Goal: Task Accomplishment & Management: Use online tool/utility

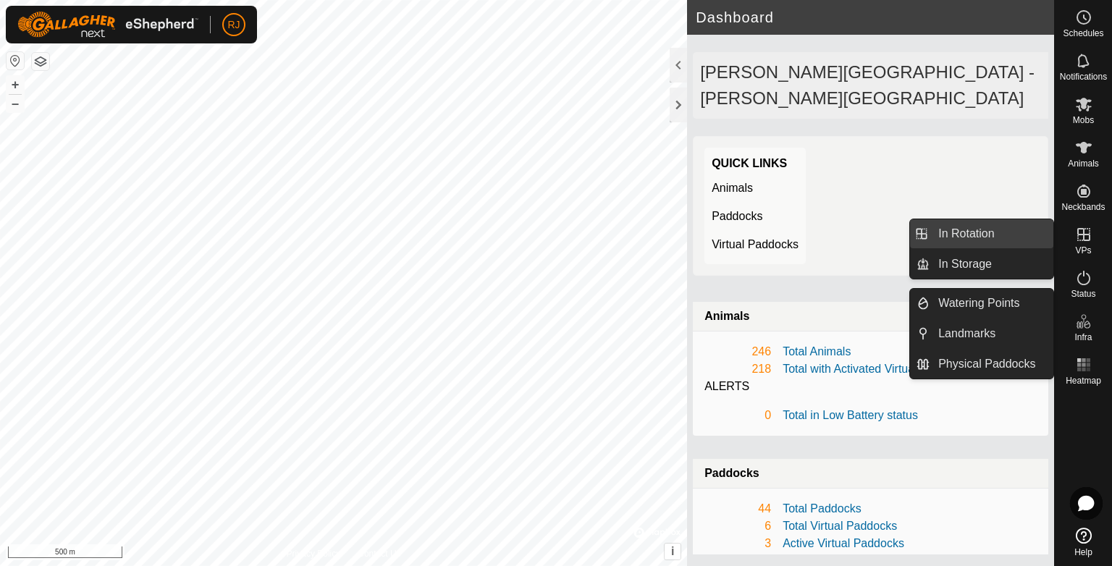
click at [964, 235] on link "In Rotation" at bounding box center [991, 233] width 124 height 29
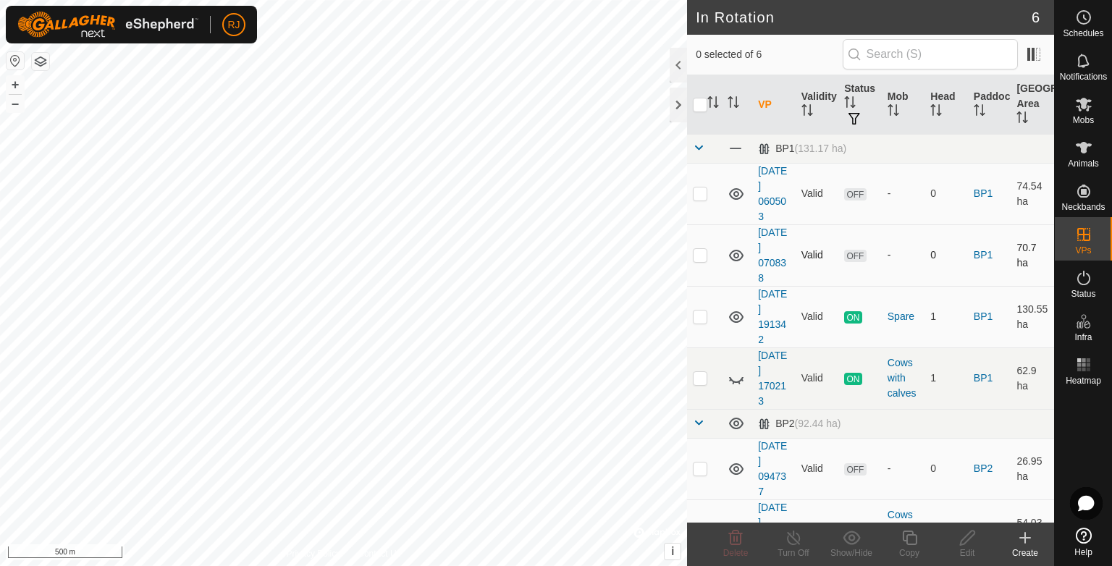
click at [735, 253] on icon at bounding box center [736, 256] width 14 height 12
click at [742, 188] on icon at bounding box center [735, 193] width 17 height 17
click at [733, 422] on icon at bounding box center [736, 424] width 14 height 12
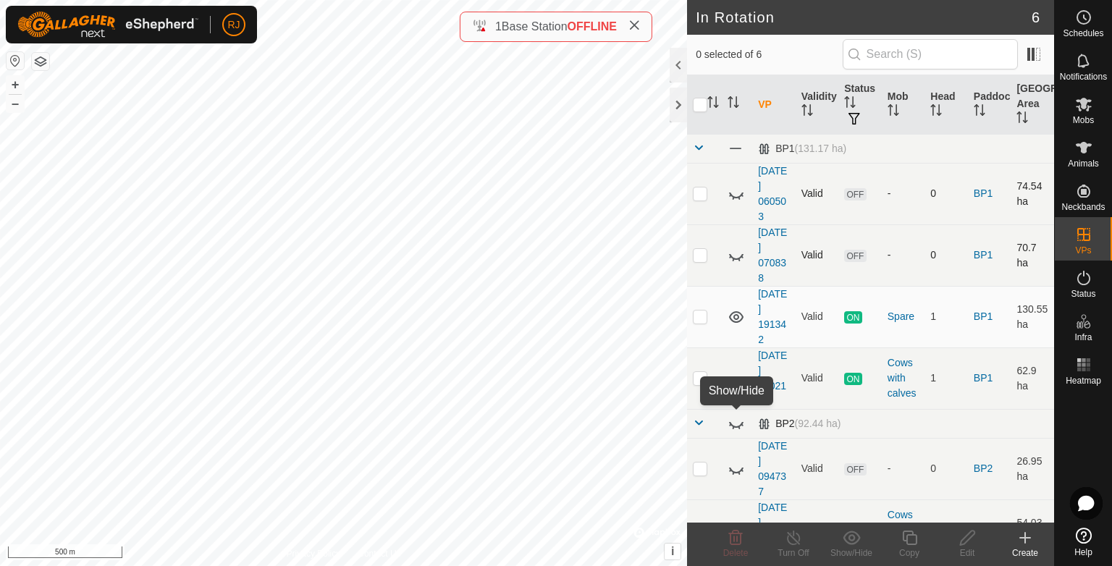
click at [735, 421] on icon at bounding box center [735, 423] width 17 height 17
click at [738, 467] on icon at bounding box center [736, 469] width 14 height 12
click at [736, 313] on icon at bounding box center [735, 316] width 17 height 17
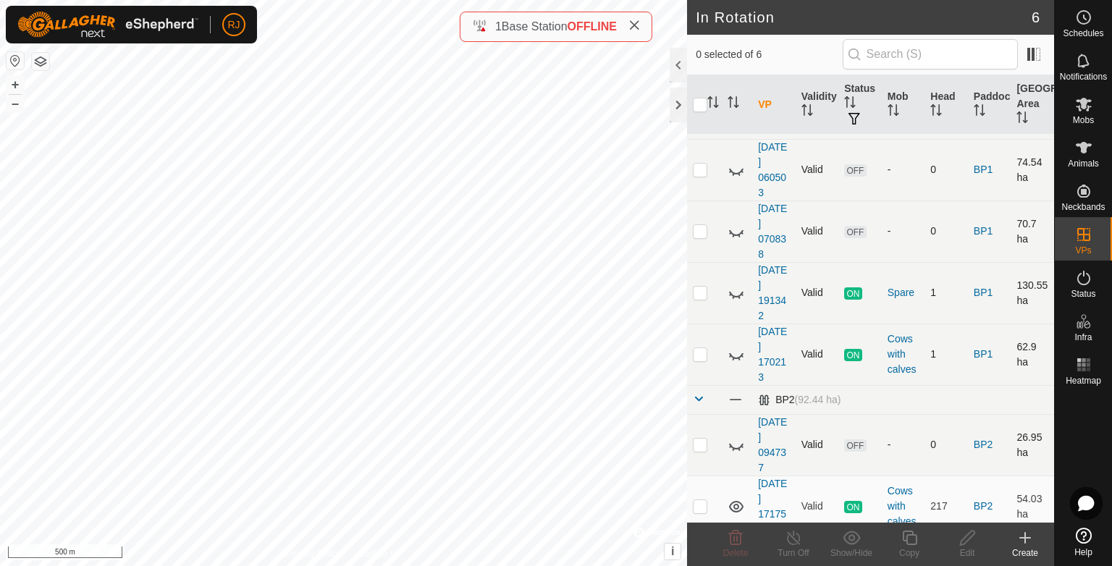
scroll to position [37, 0]
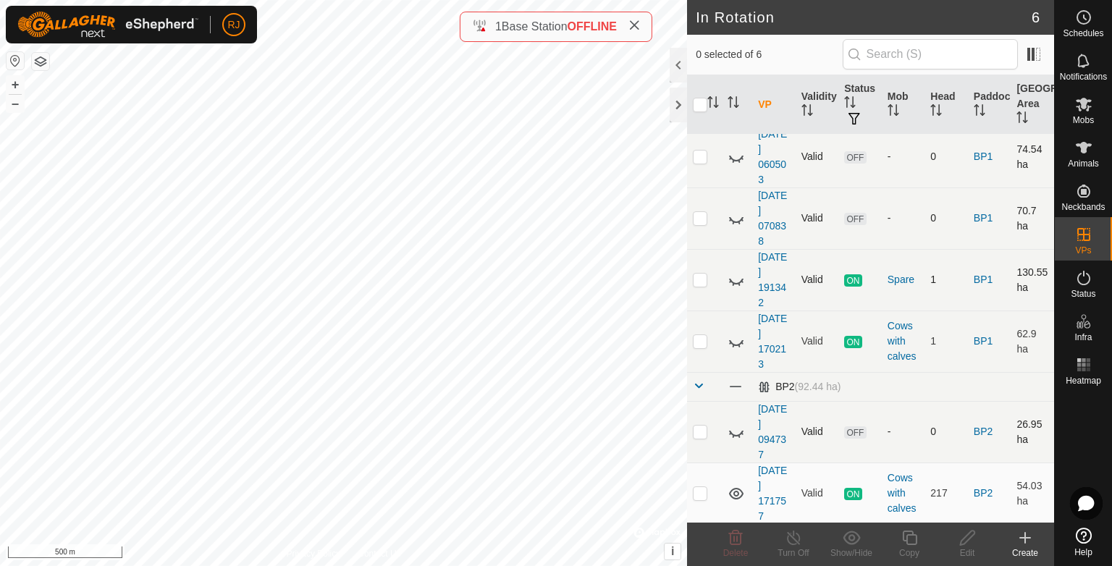
click at [1026, 540] on icon at bounding box center [1024, 537] width 17 height 17
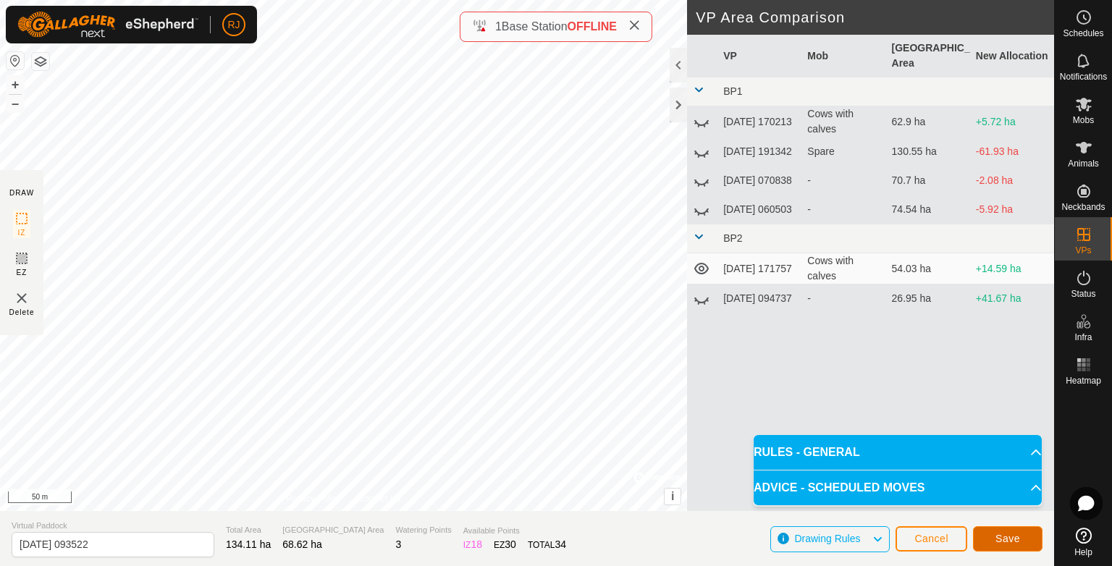
click at [999, 538] on span "Save" at bounding box center [1007, 539] width 25 height 12
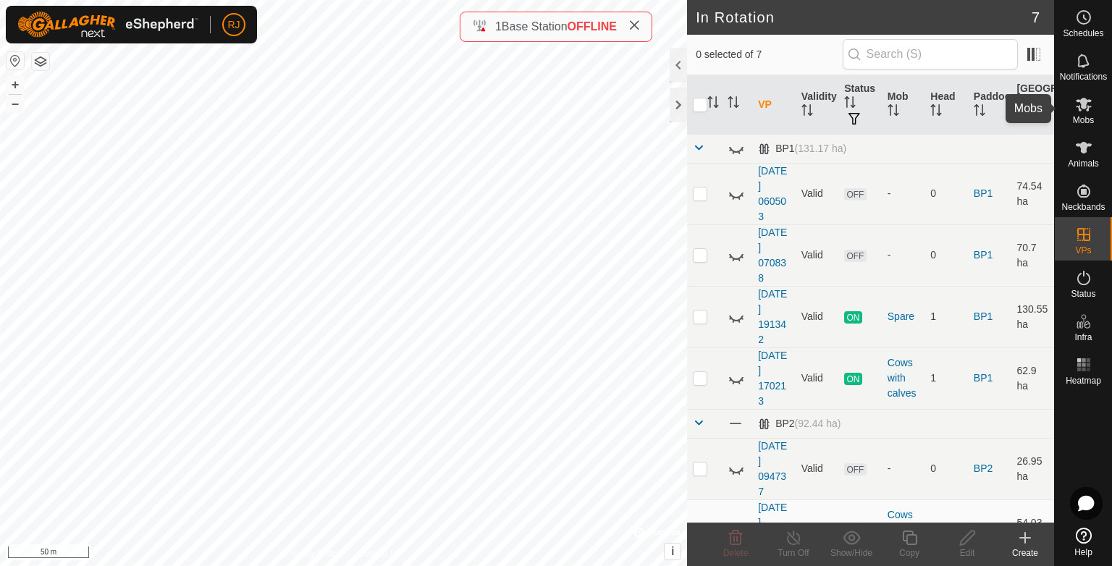
click at [1083, 117] on span "Mobs" at bounding box center [1082, 120] width 21 height 9
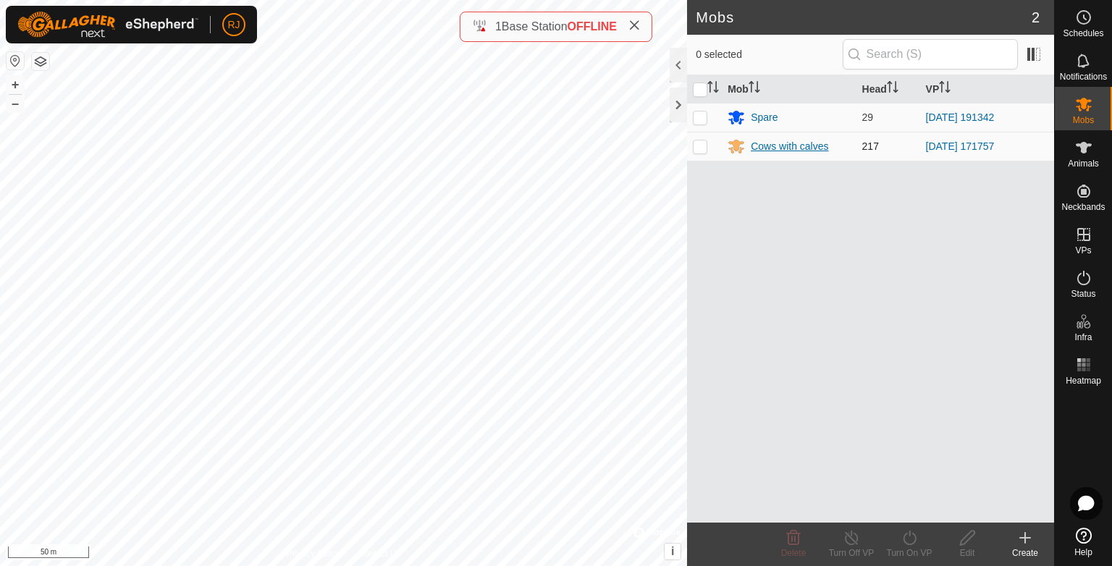
click at [765, 149] on div "Cows with calves" at bounding box center [788, 146] width 77 height 15
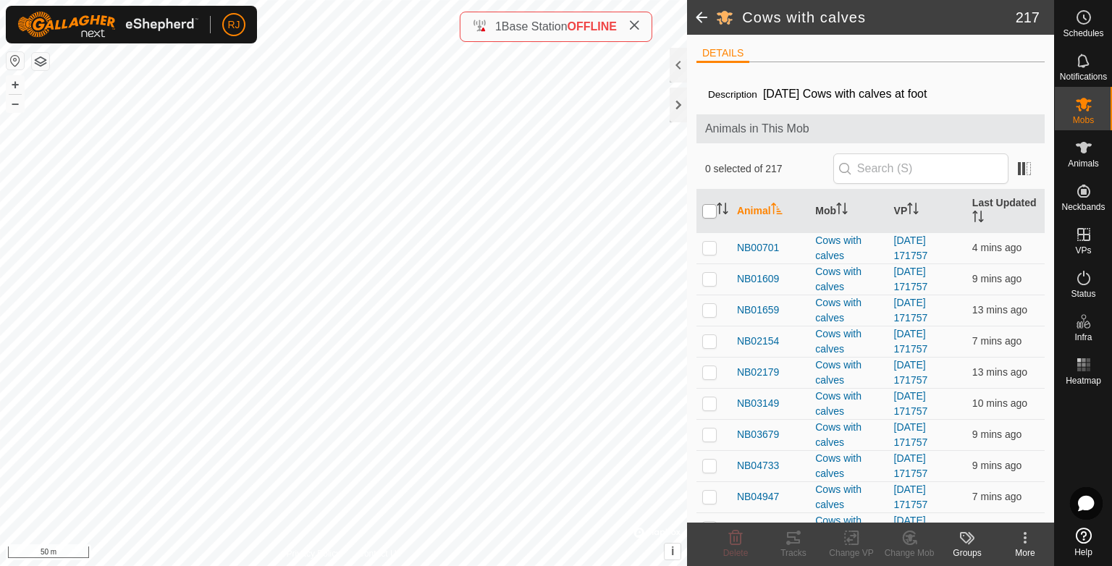
click at [706, 213] on input "checkbox" at bounding box center [709, 211] width 14 height 14
checkbox input "true"
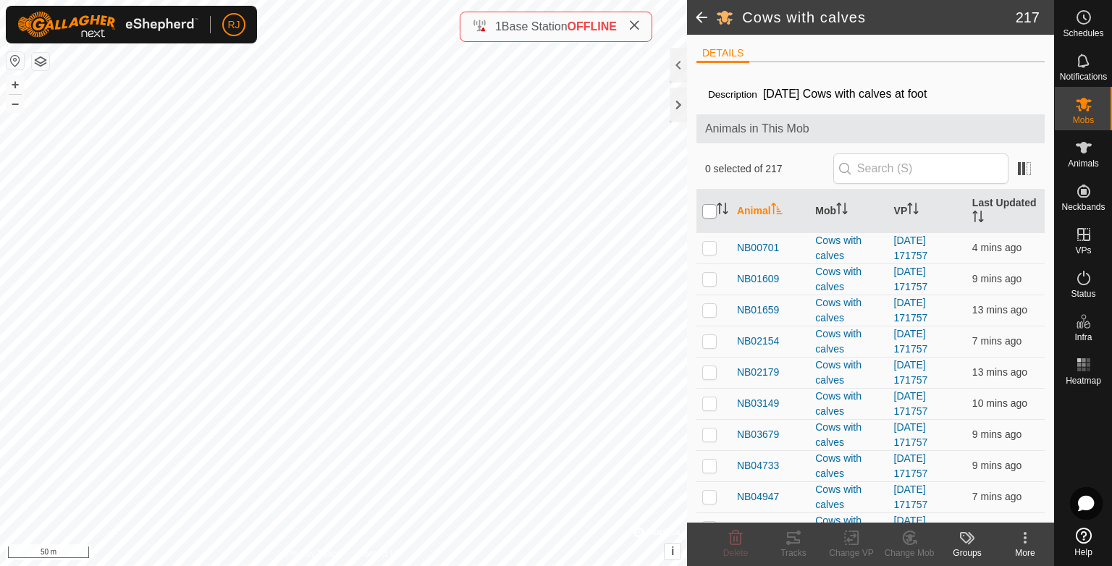
checkbox input "true"
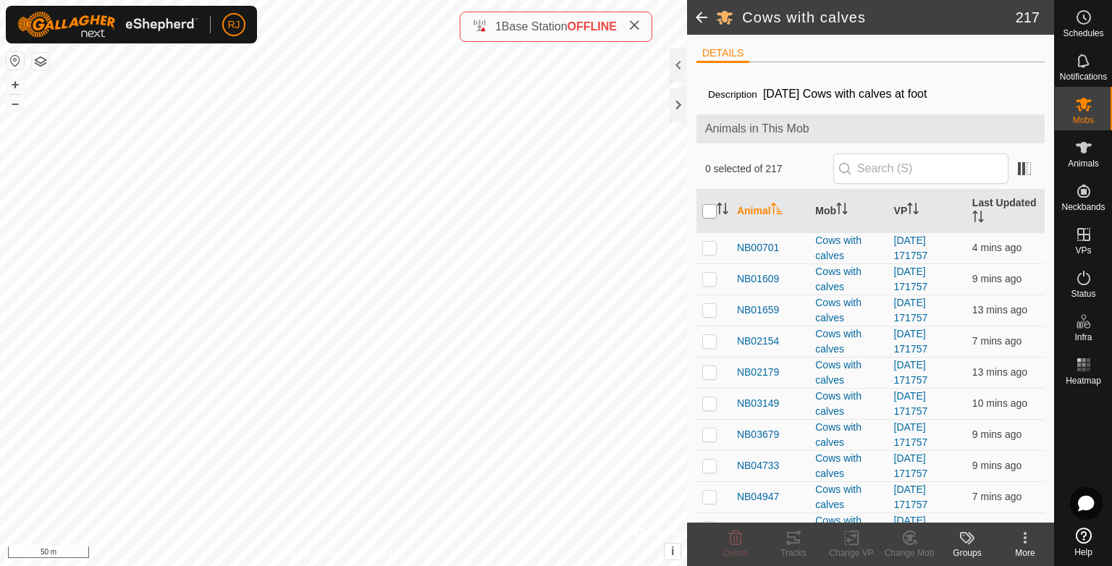
checkbox input "true"
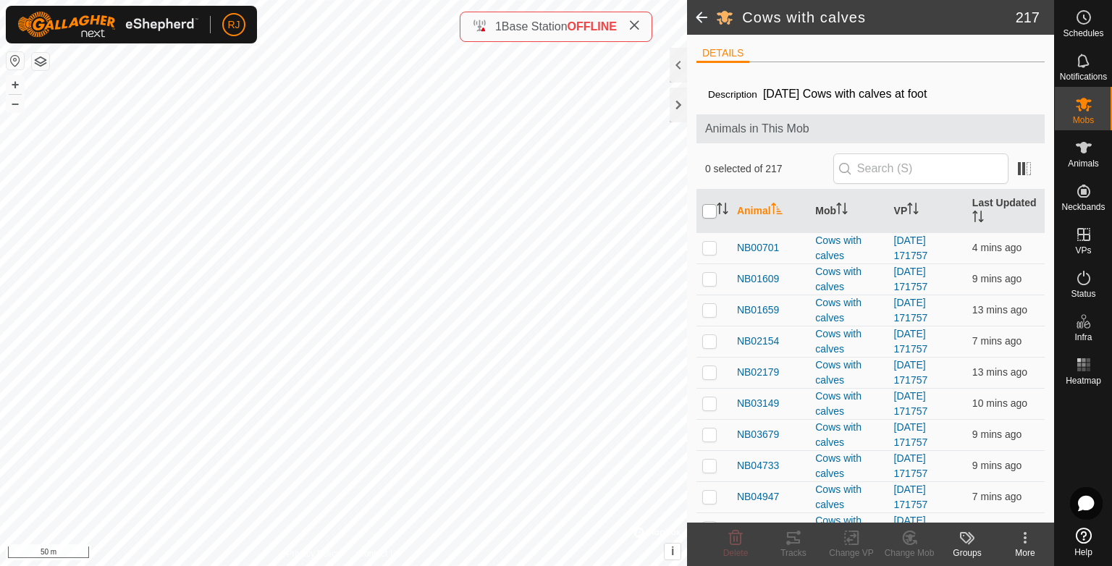
checkbox input "true"
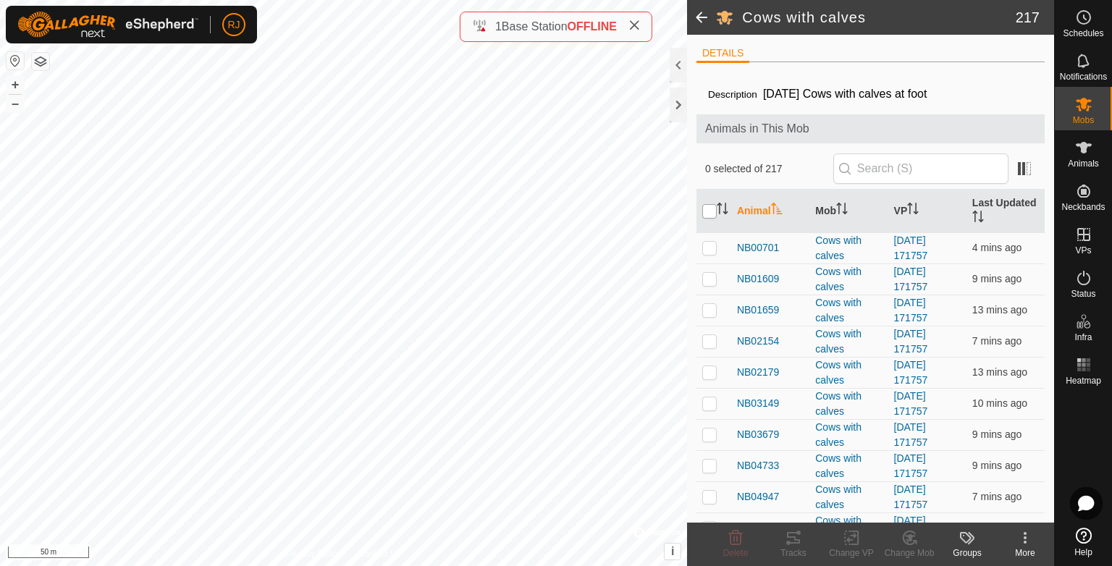
checkbox input "true"
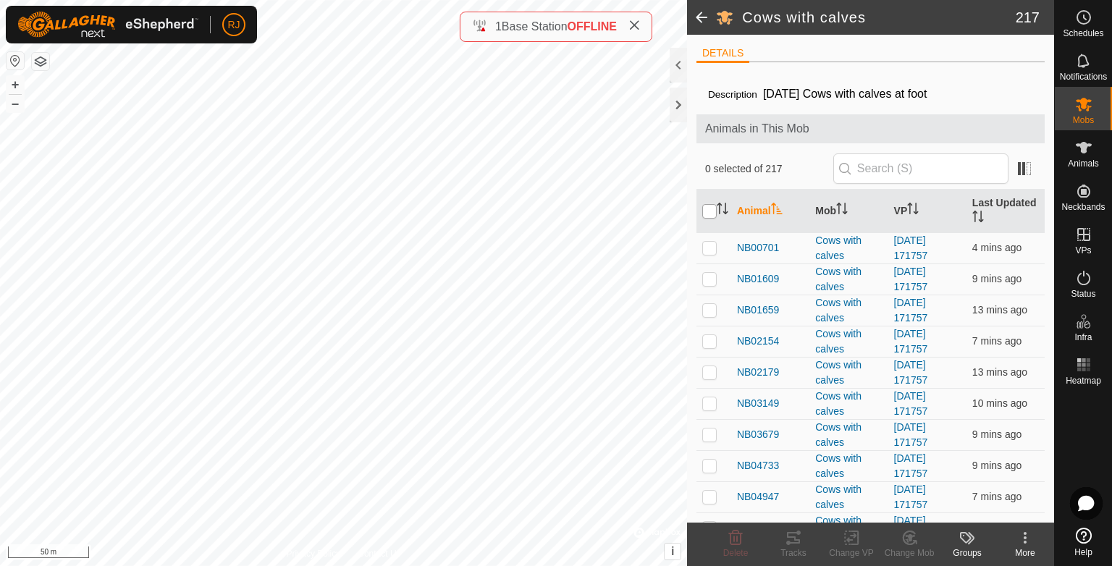
checkbox input "true"
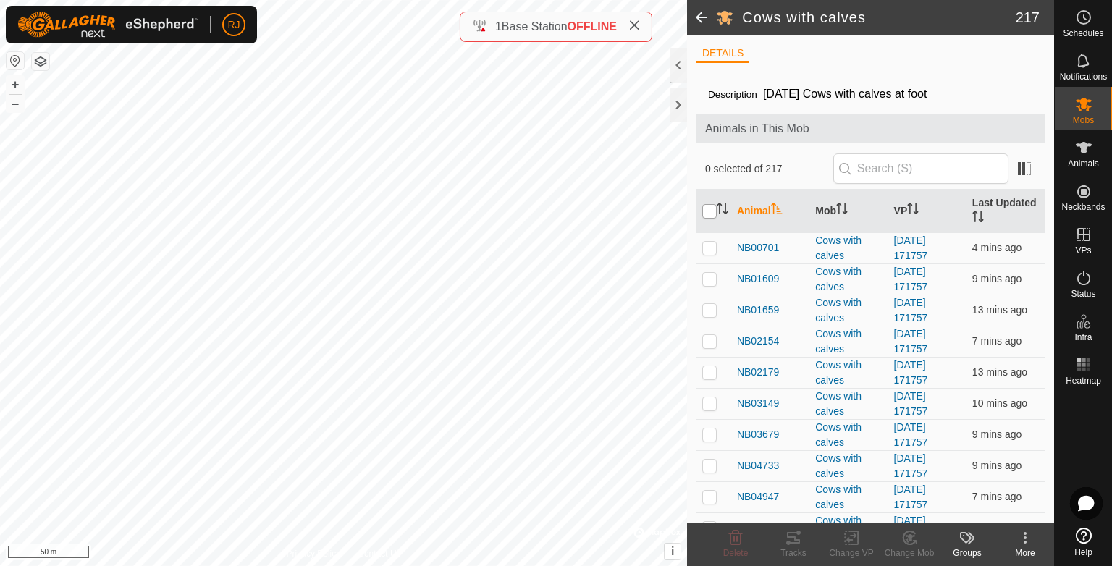
checkbox input "true"
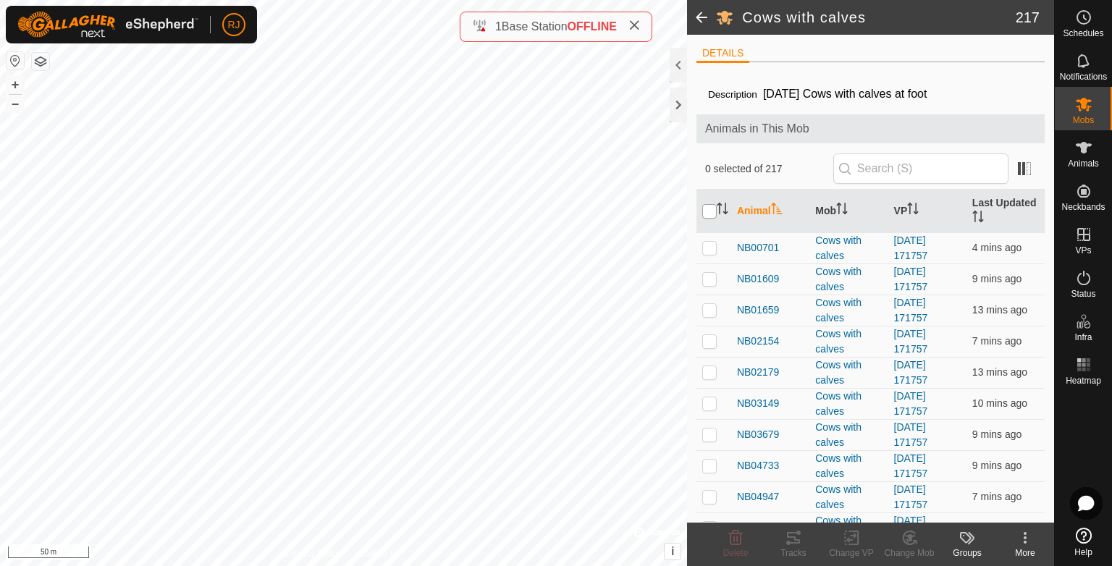
checkbox input "true"
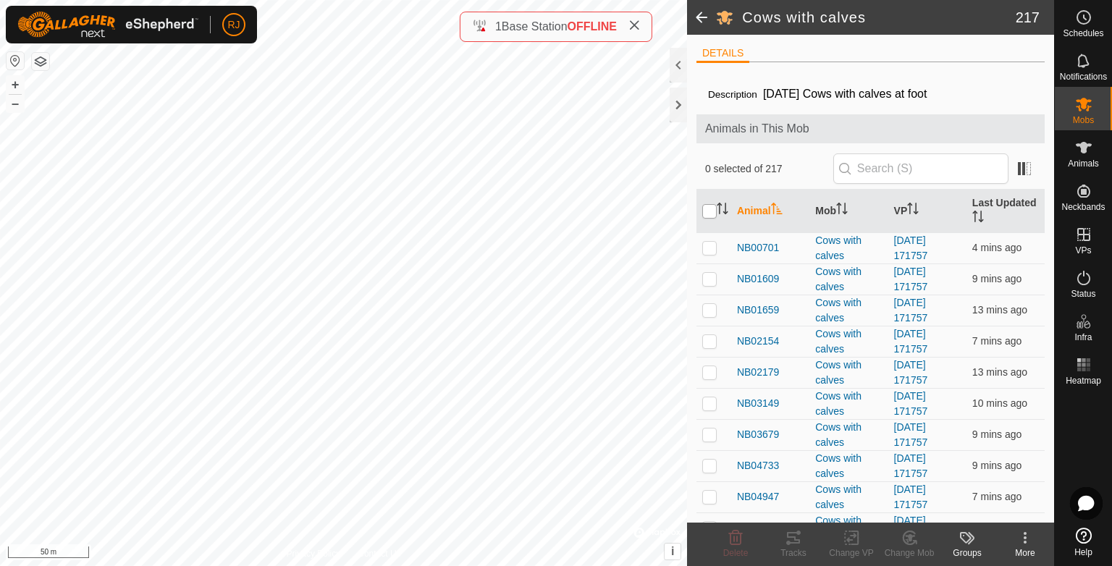
checkbox input "true"
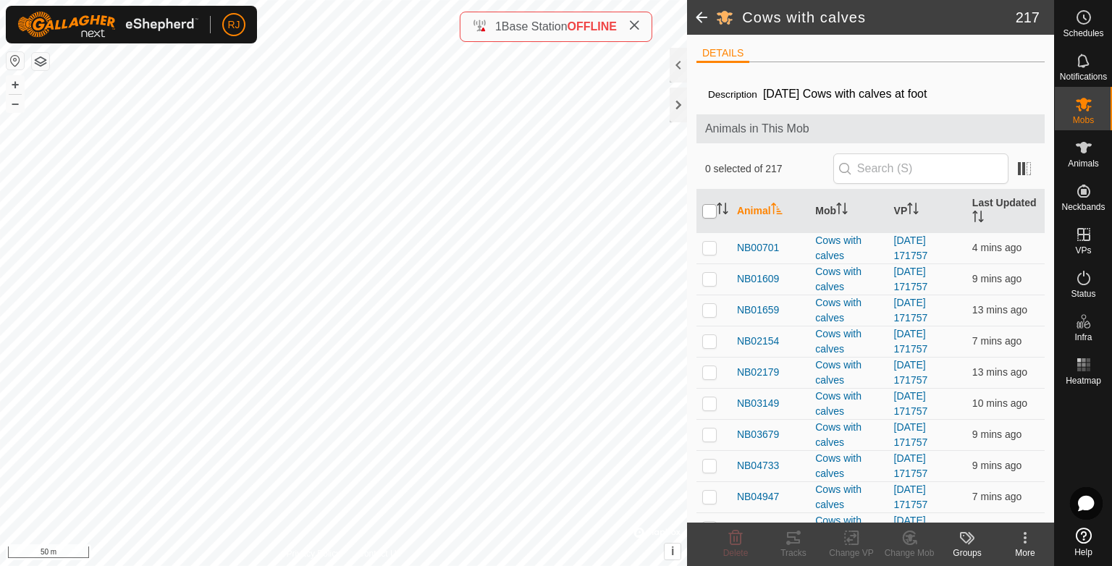
checkbox input "true"
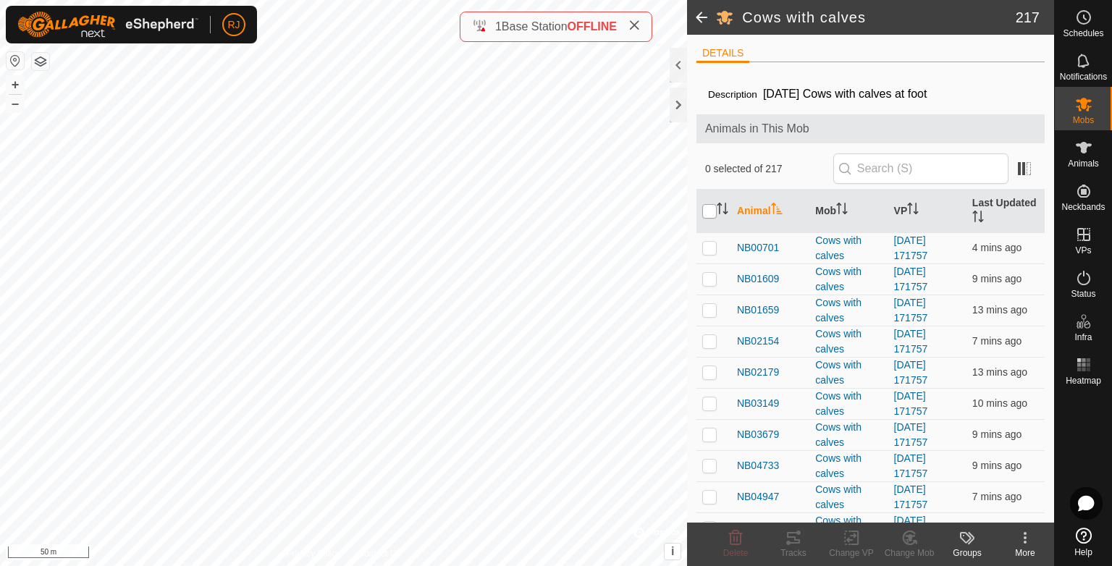
checkbox input "true"
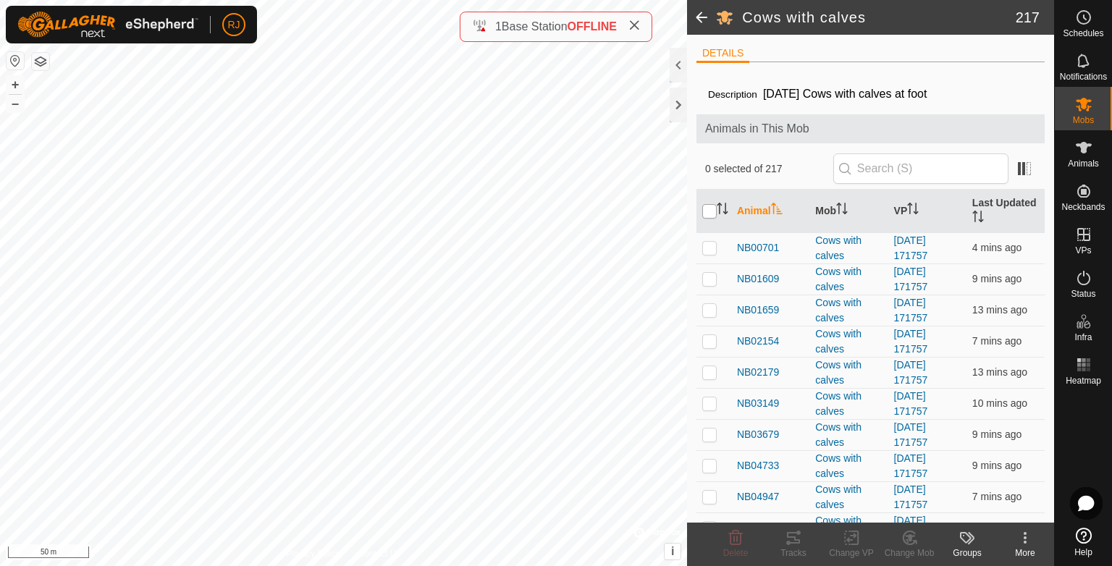
checkbox input "true"
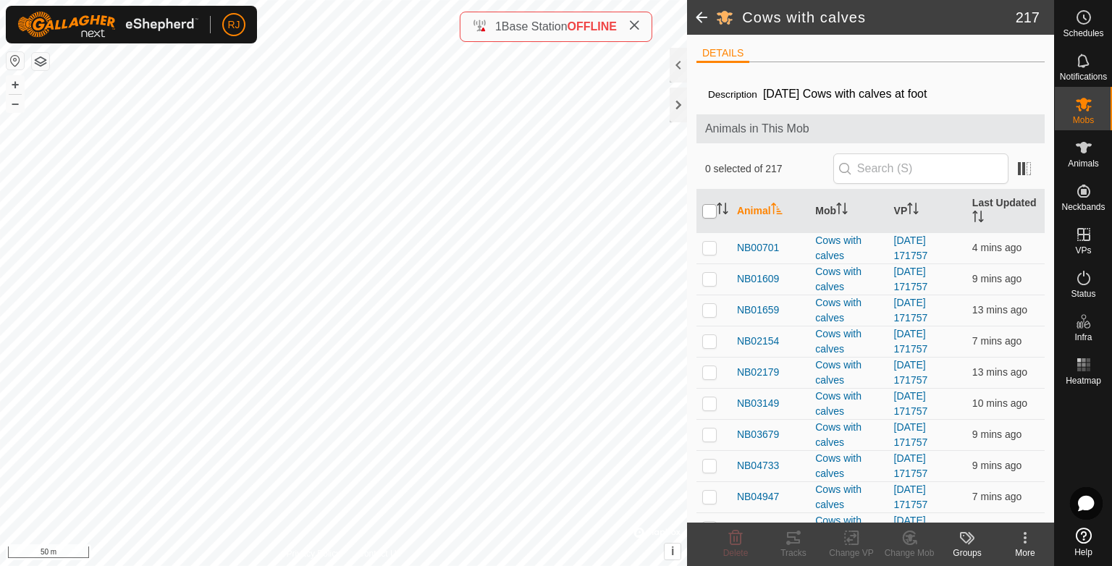
checkbox input "true"
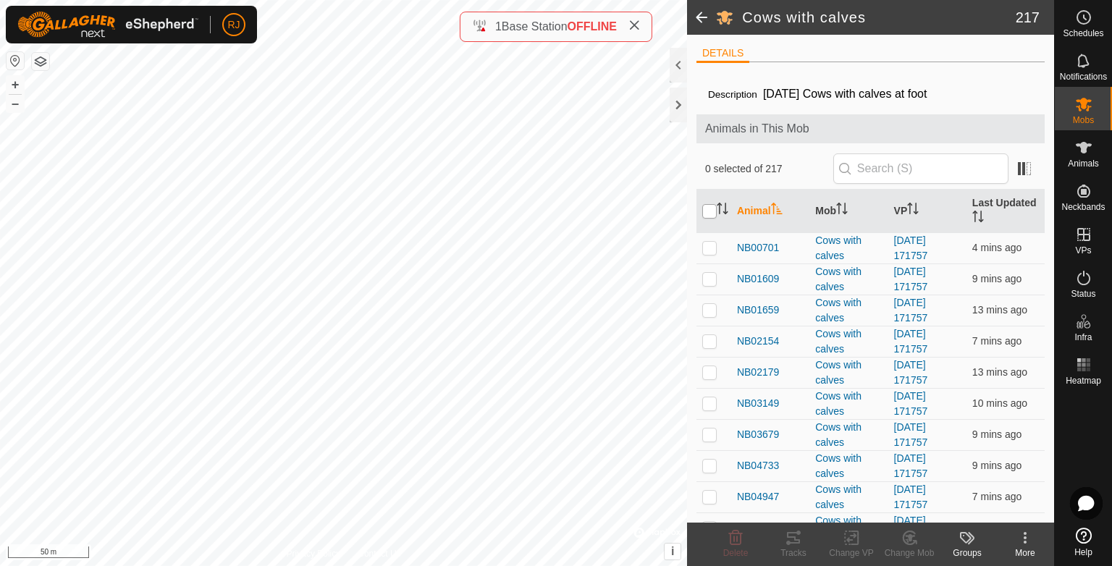
checkbox input "true"
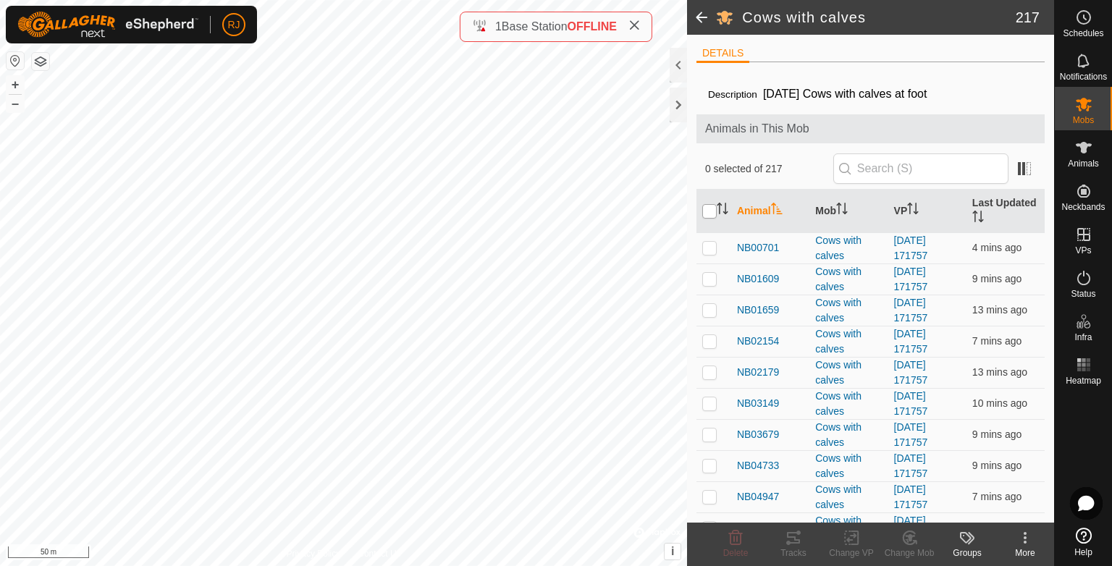
checkbox input "true"
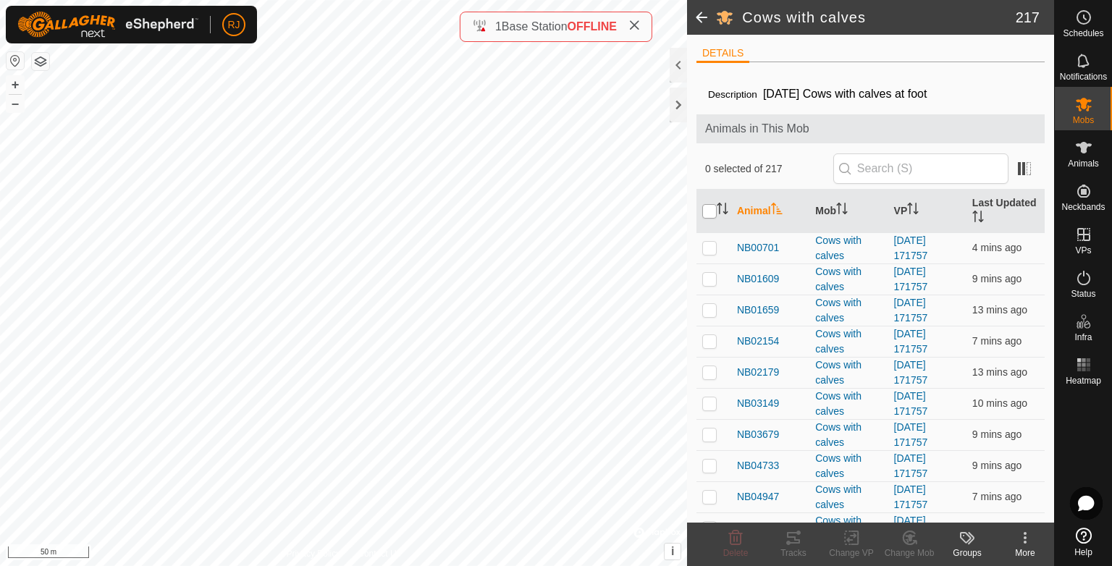
checkbox input "true"
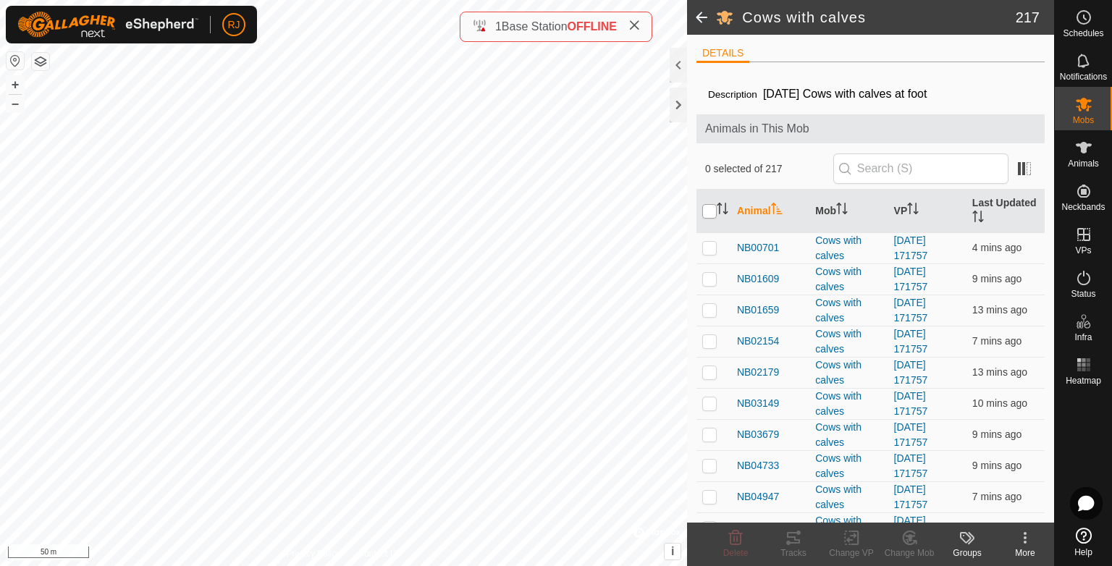
checkbox input "true"
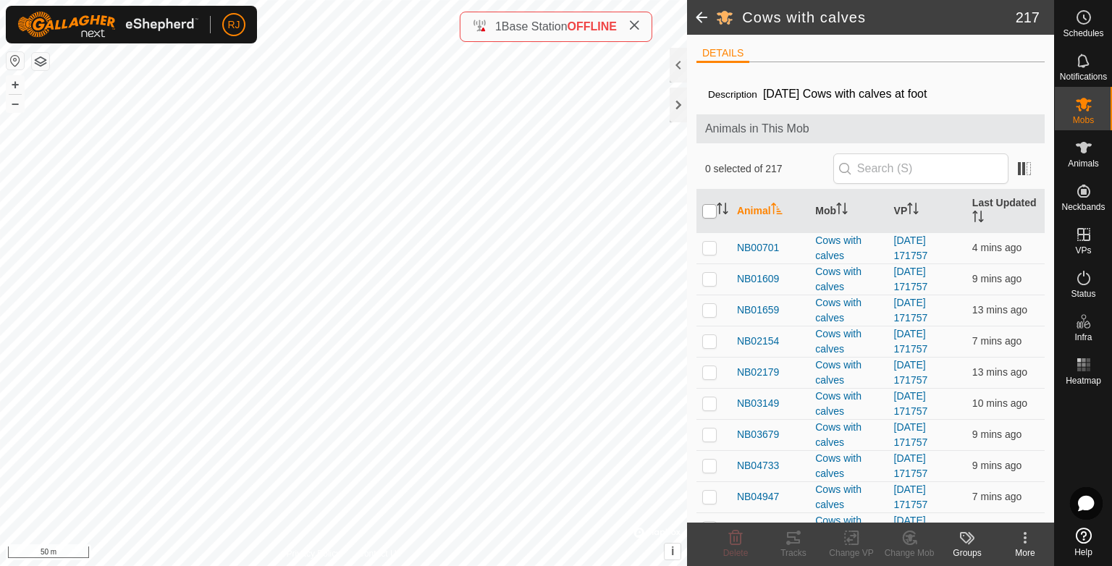
checkbox input "true"
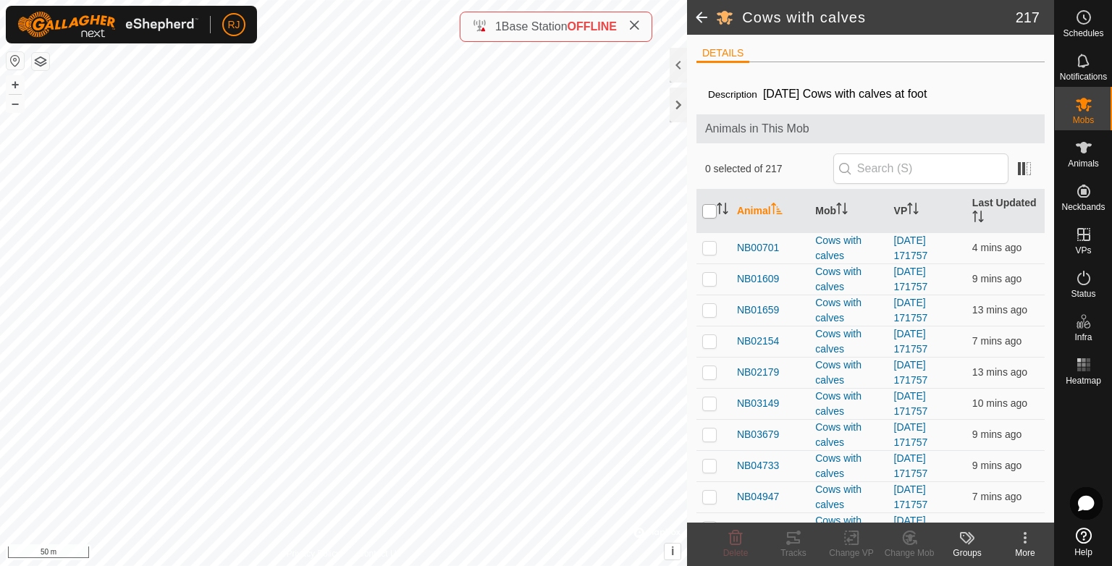
checkbox input "true"
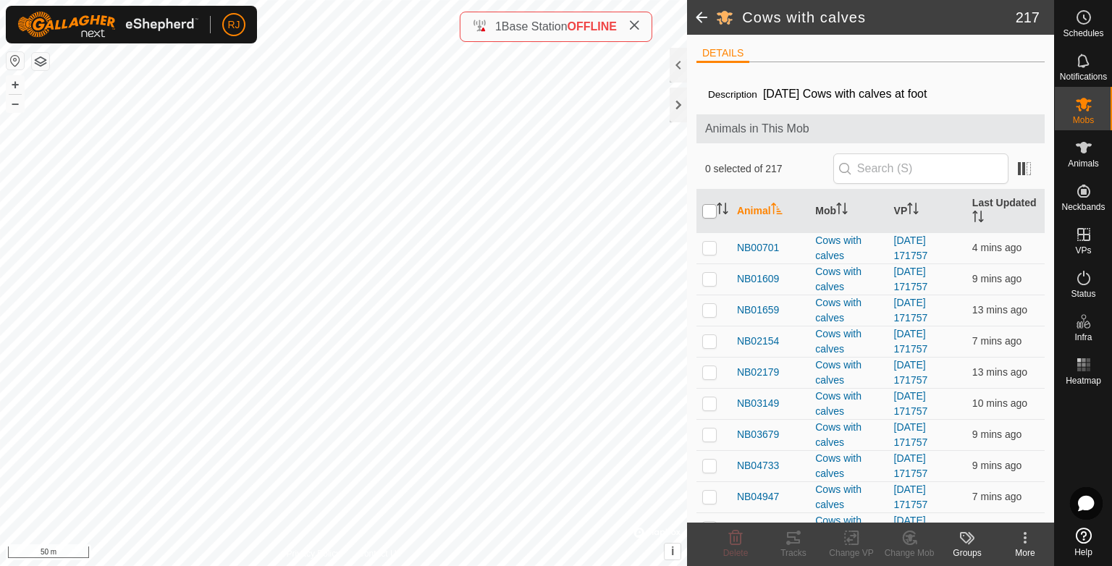
checkbox input "true"
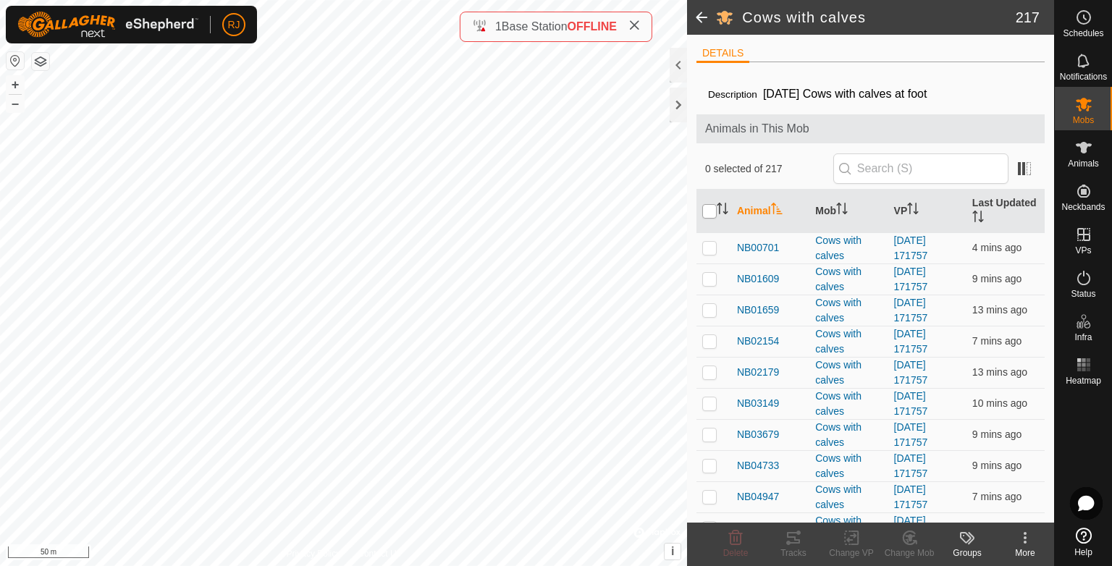
checkbox input "true"
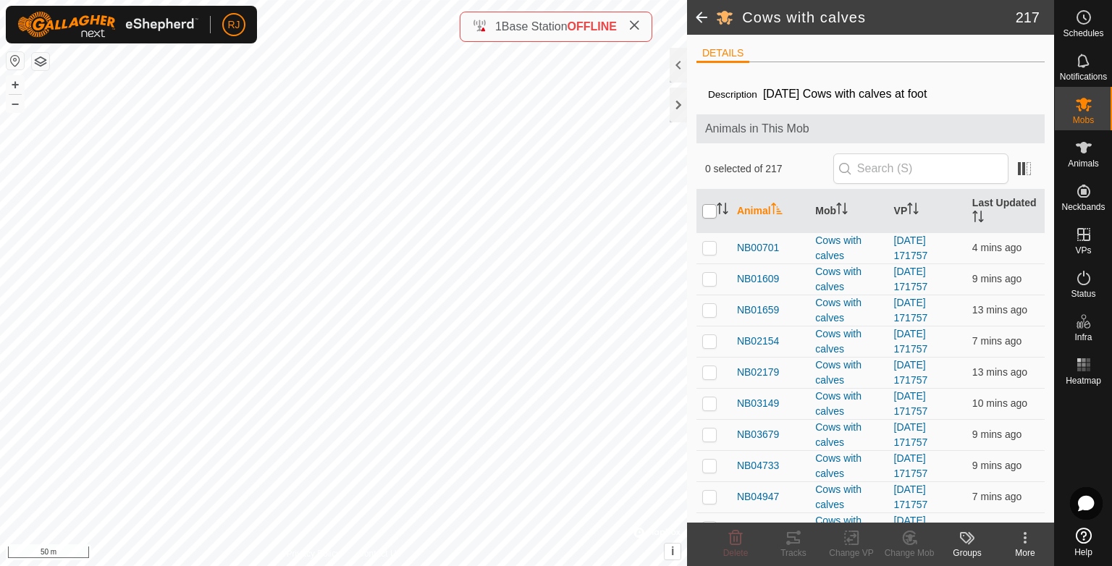
checkbox input "true"
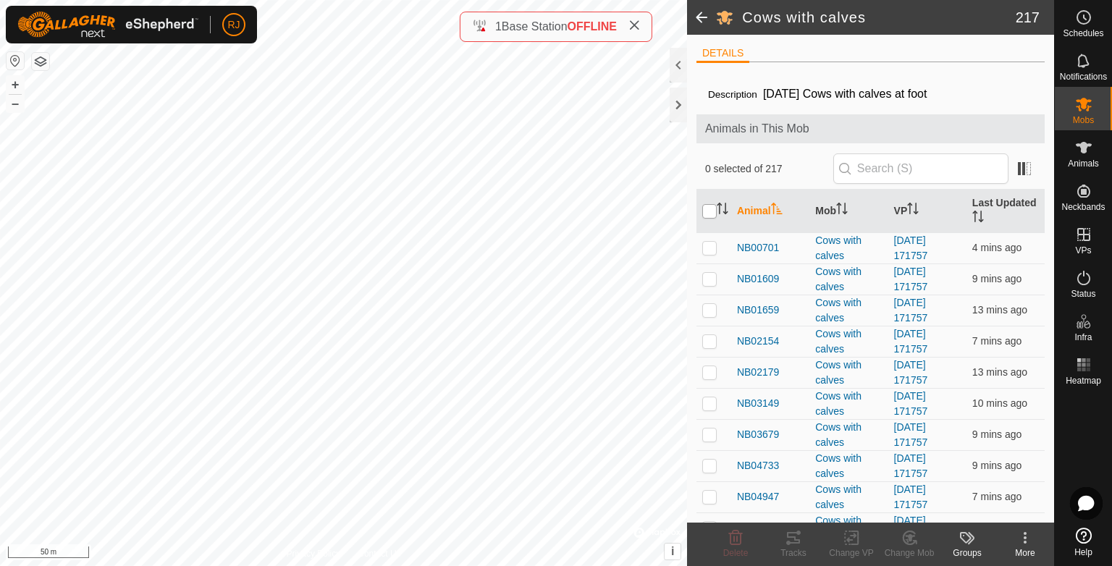
checkbox input "true"
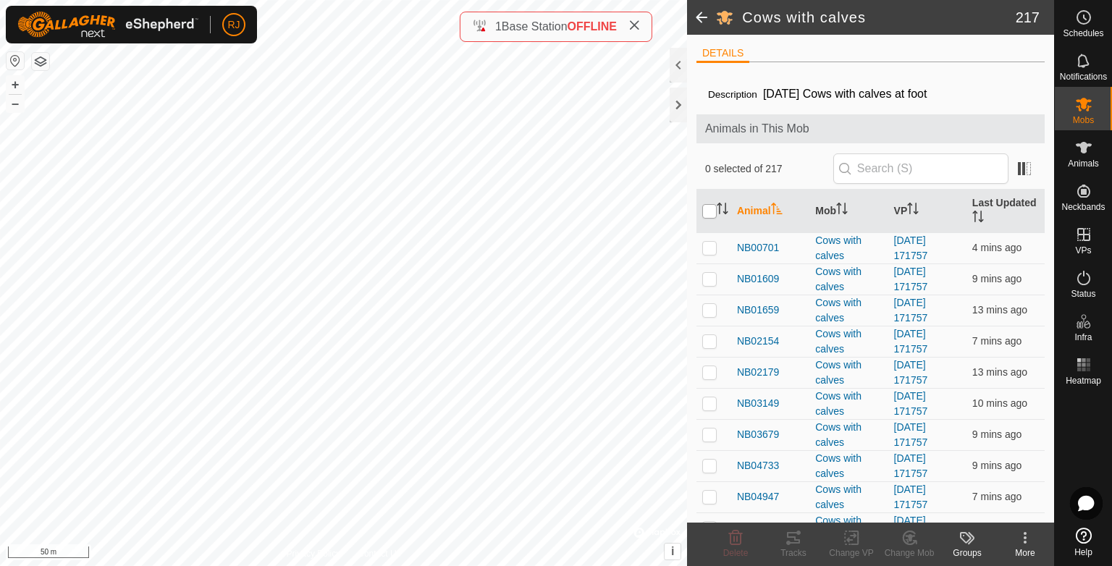
checkbox input "true"
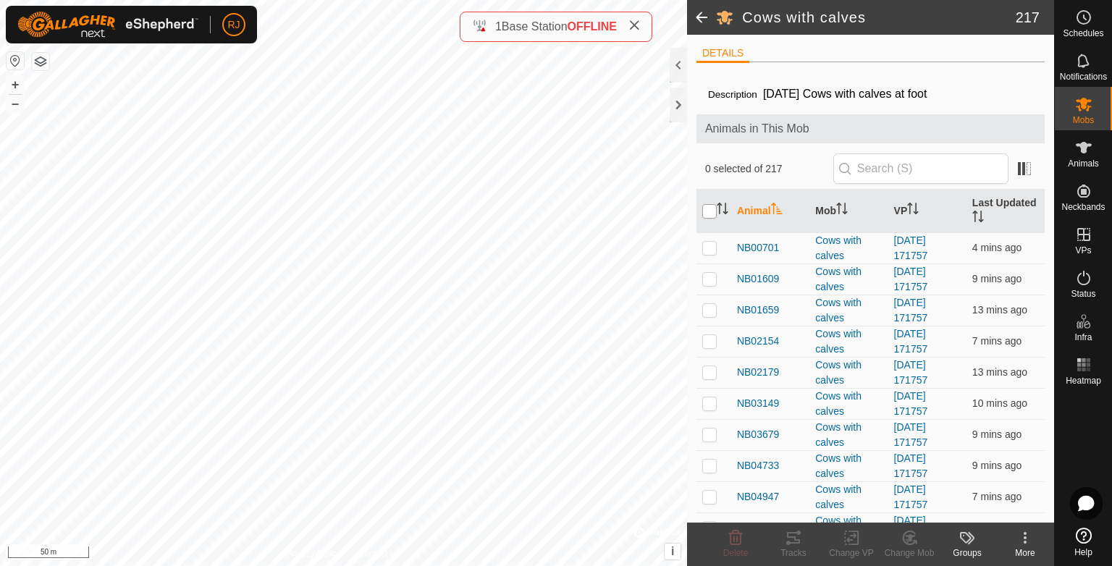
checkbox input "true"
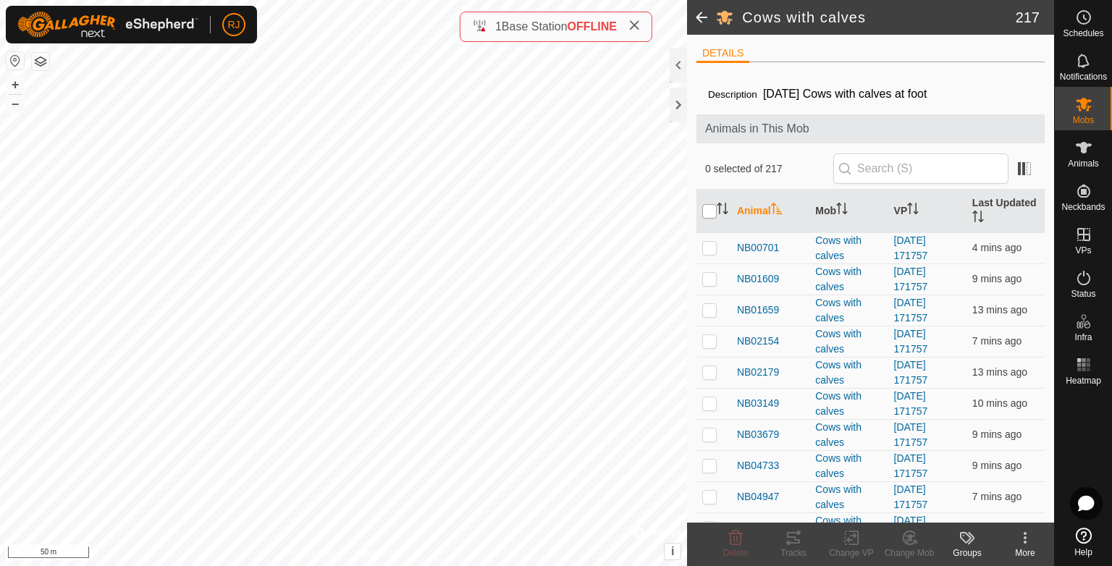
checkbox input "true"
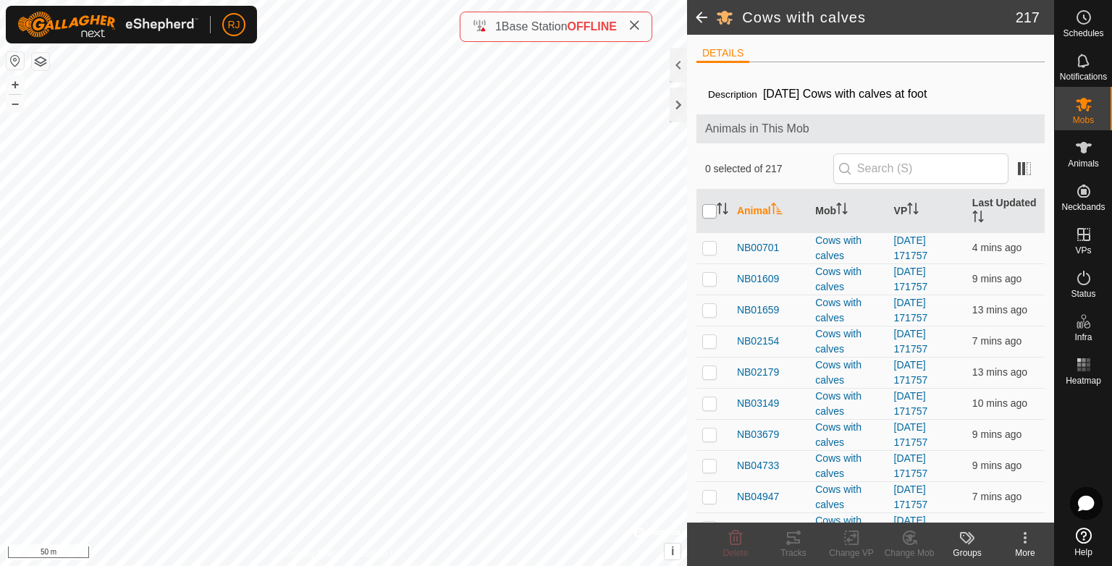
checkbox input "true"
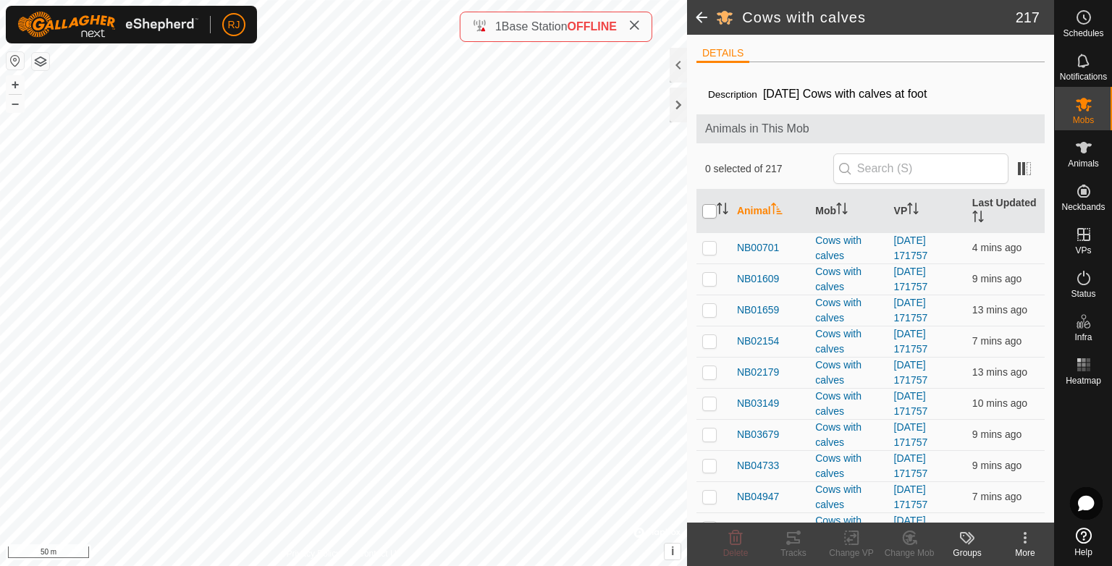
checkbox input "true"
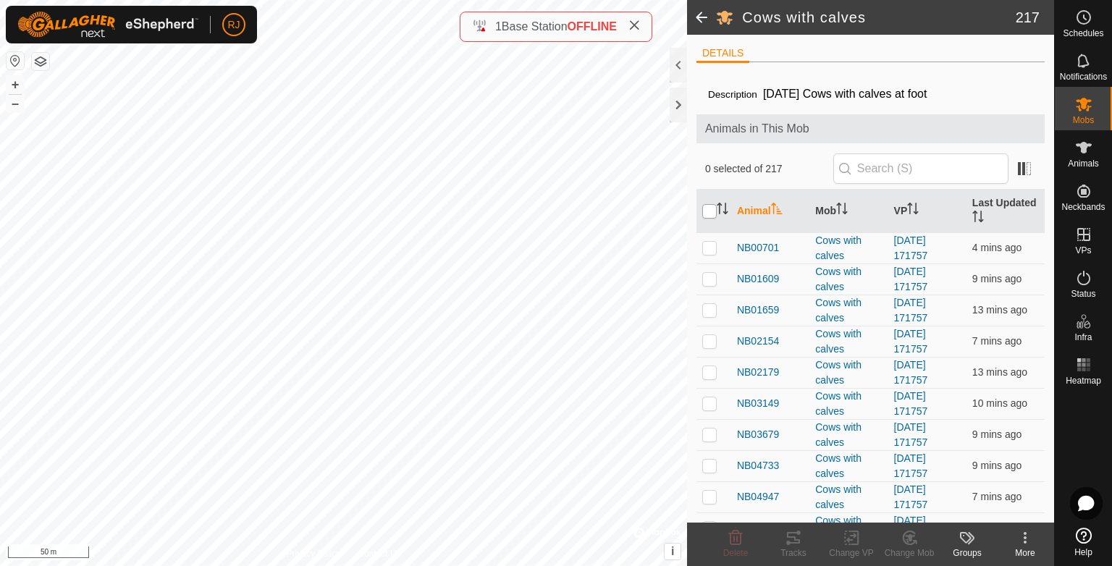
checkbox input "true"
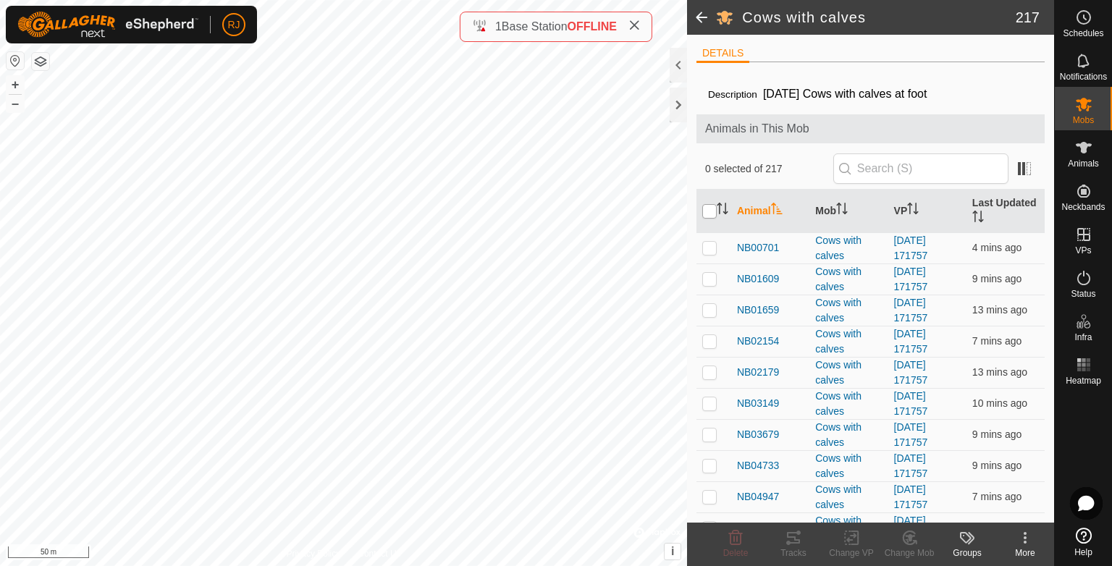
checkbox input "true"
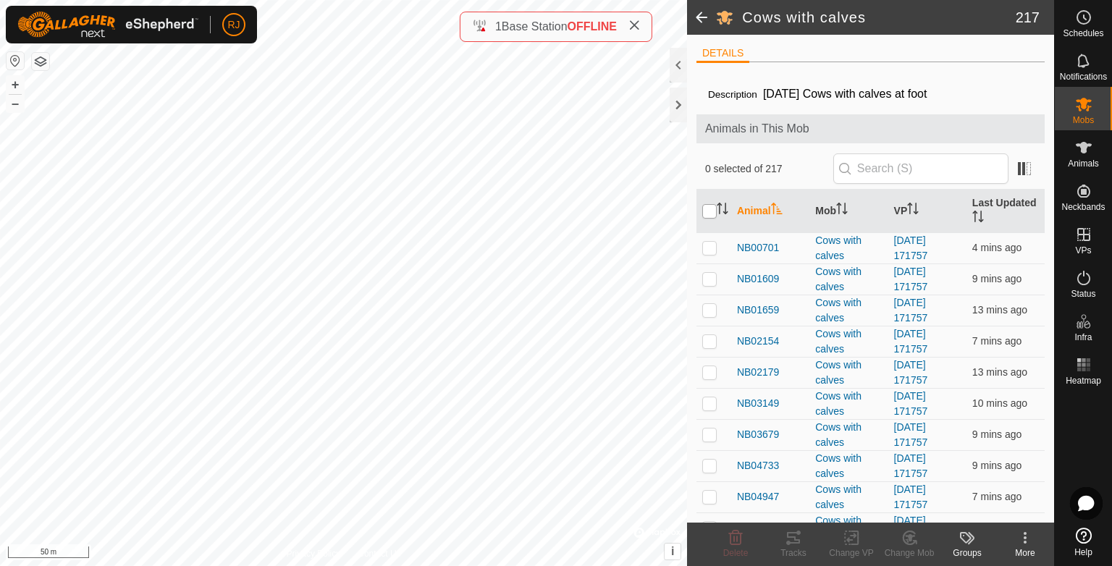
checkbox input "true"
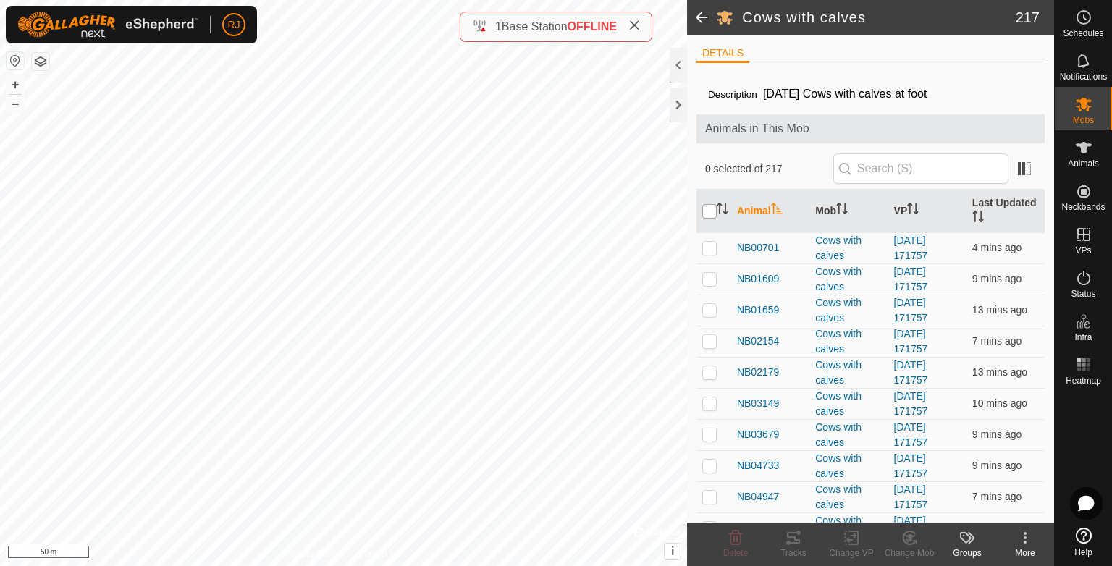
checkbox input "true"
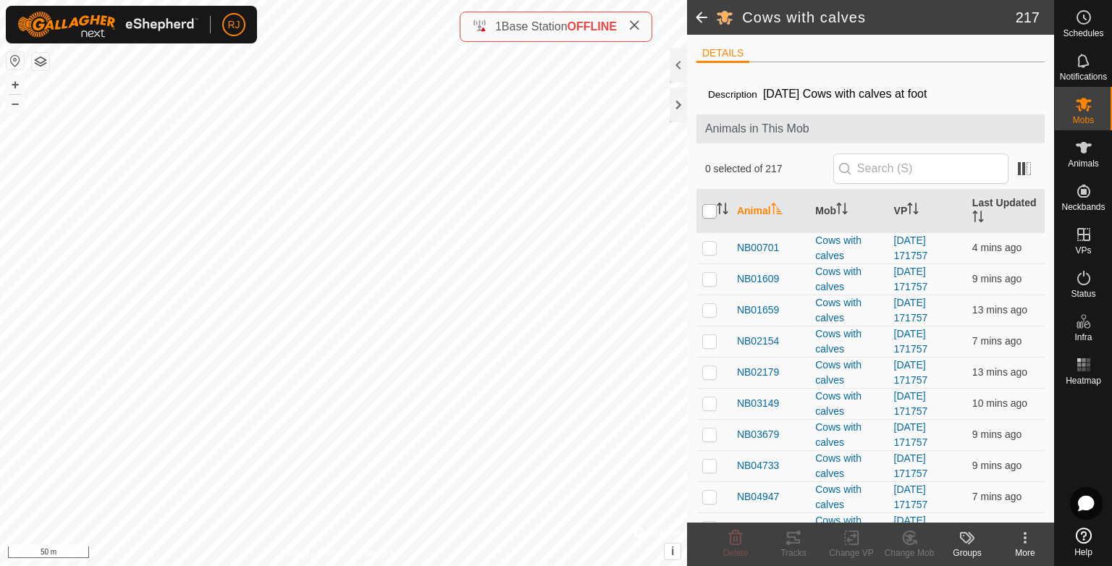
checkbox input "true"
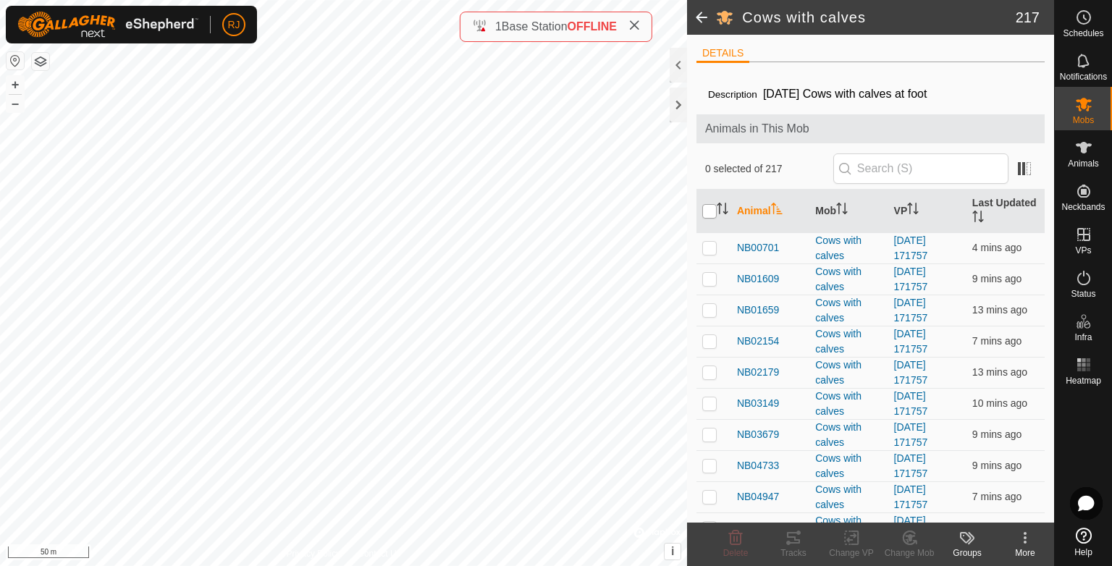
checkbox input "true"
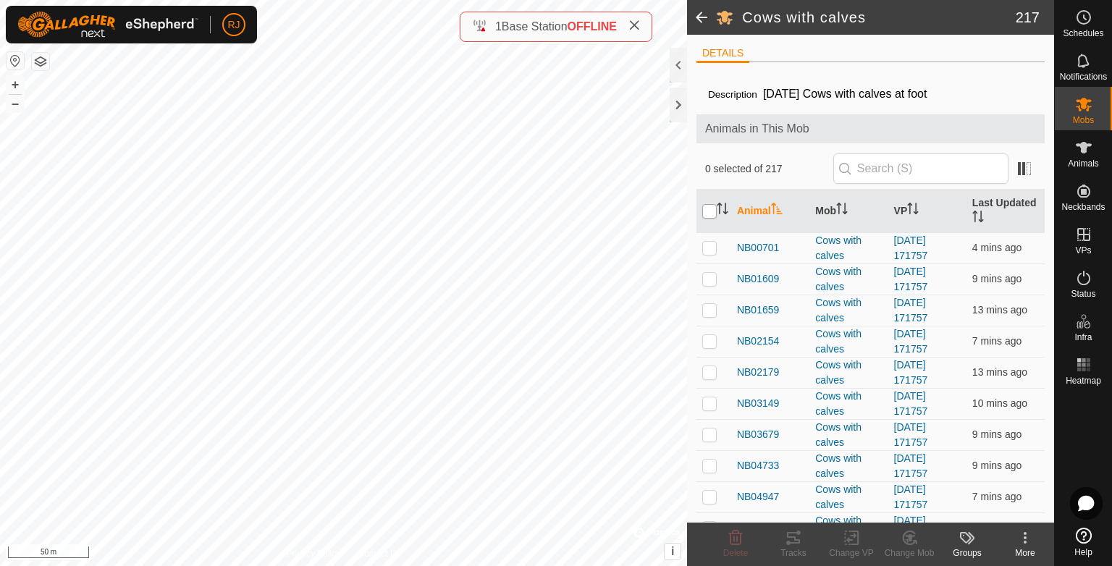
checkbox input "true"
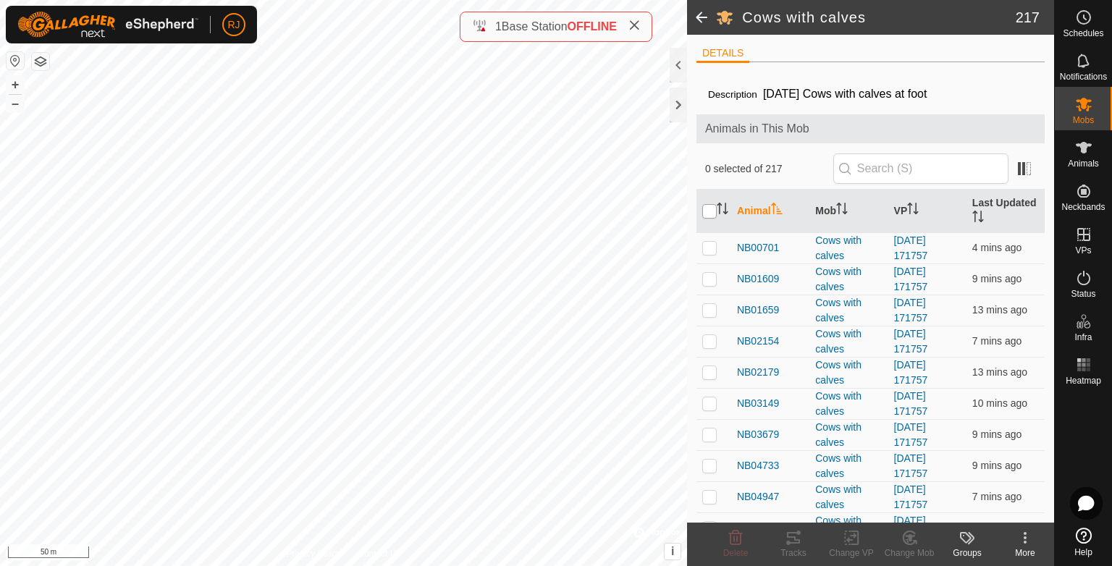
checkbox input "true"
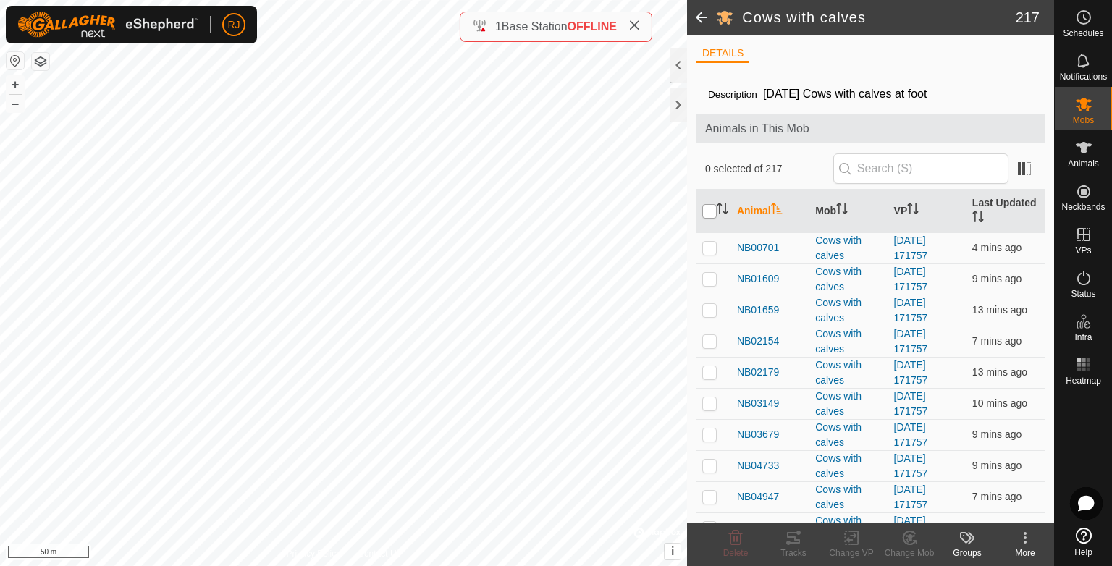
checkbox input "true"
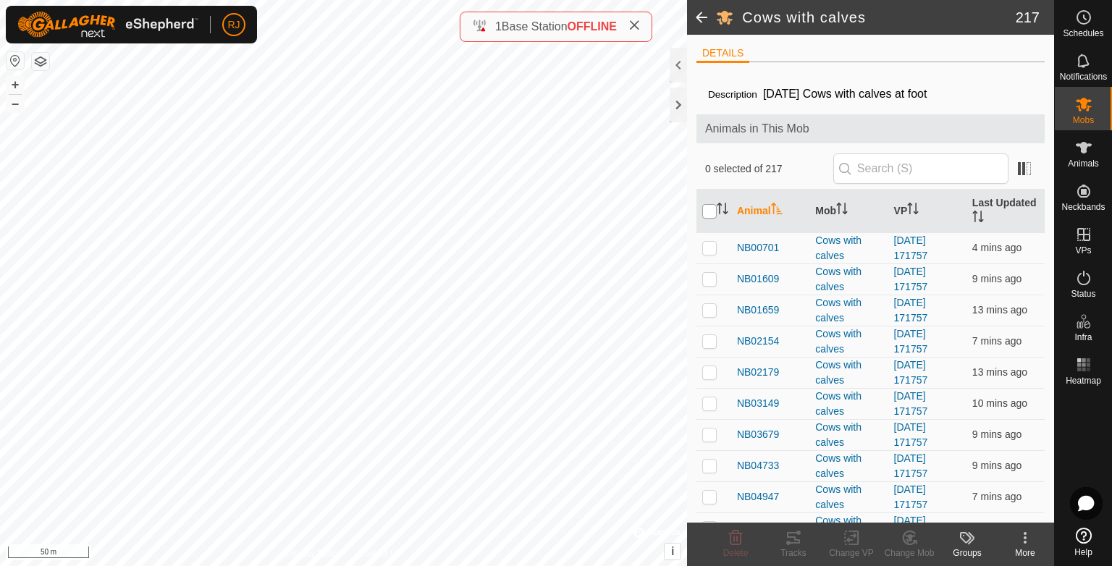
checkbox input "true"
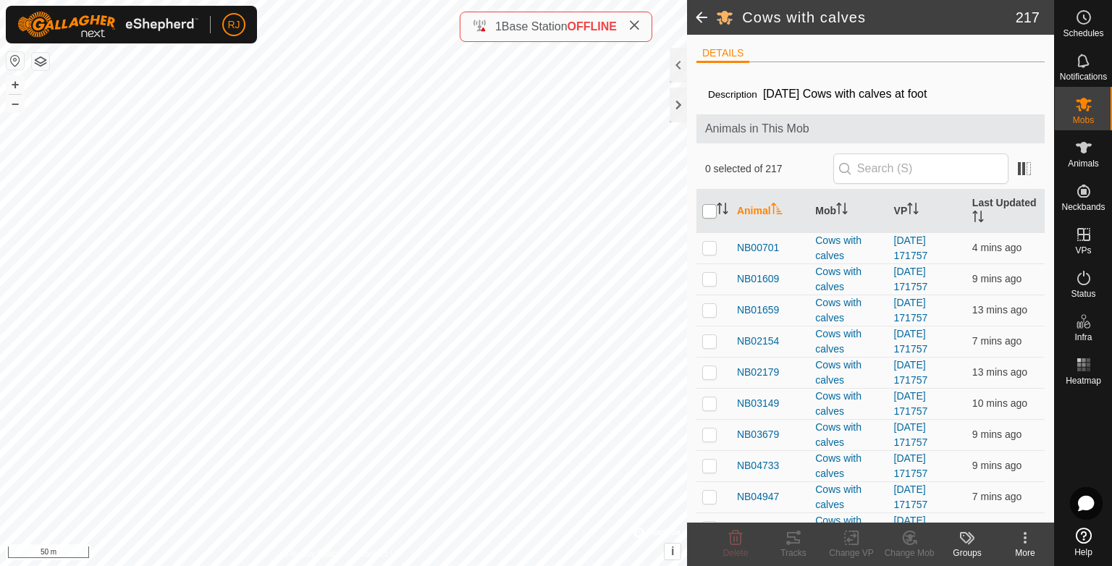
checkbox input "true"
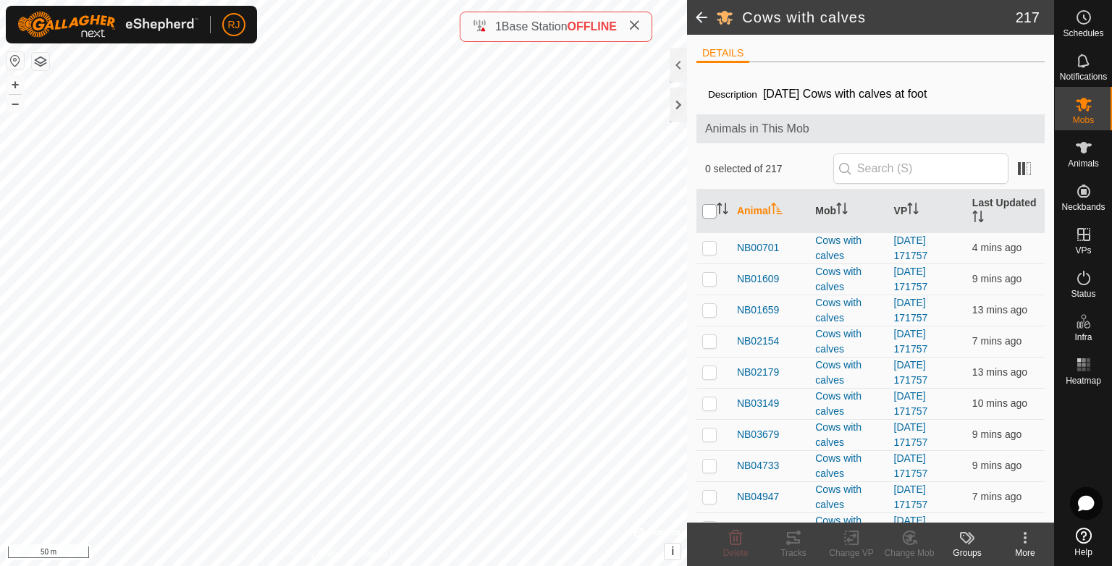
checkbox input "true"
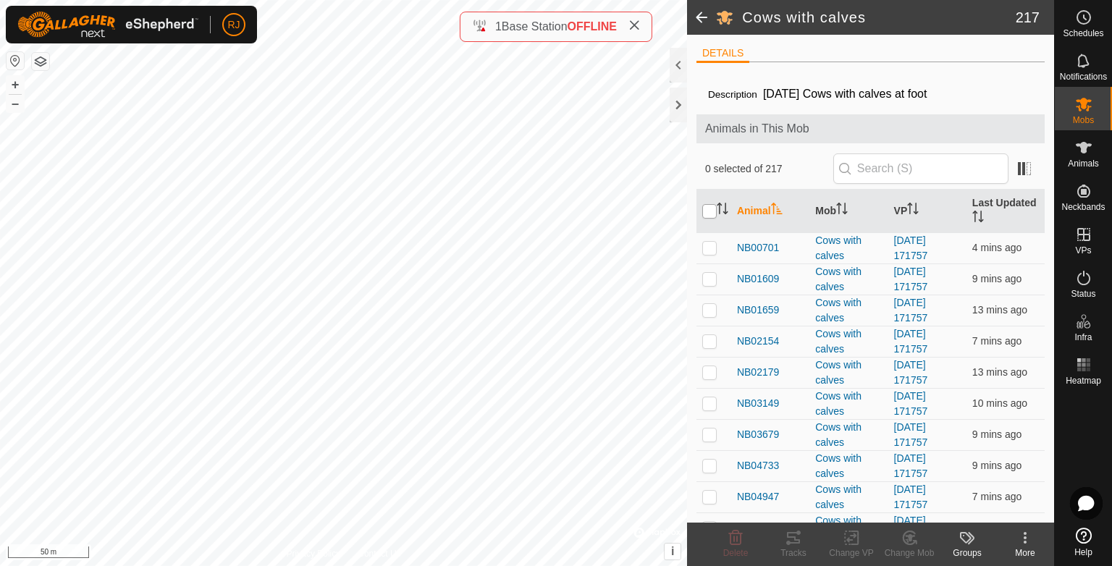
checkbox input "true"
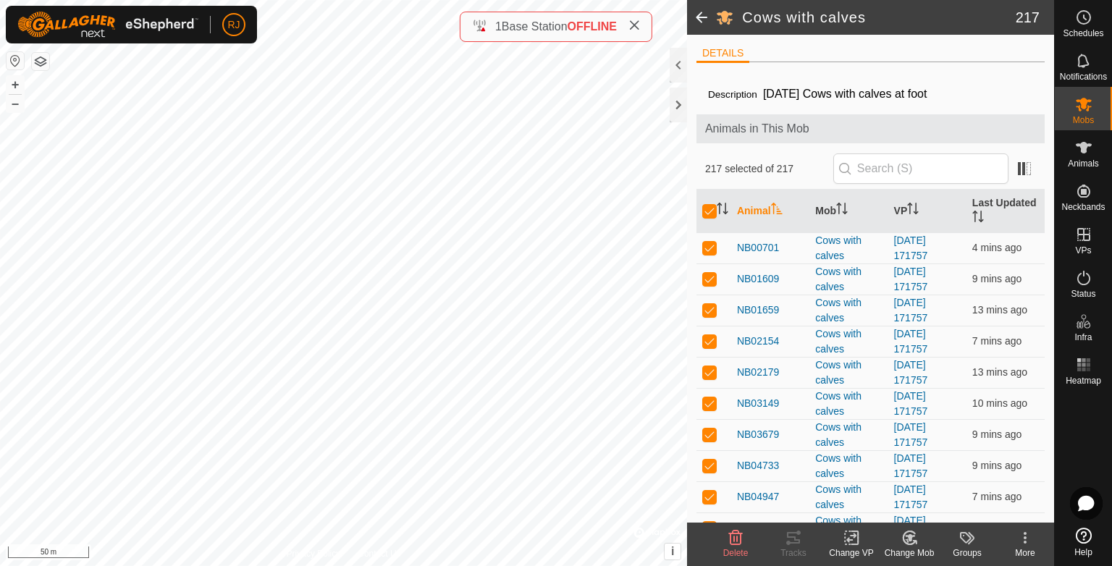
click at [850, 540] on icon at bounding box center [851, 537] width 10 height 9
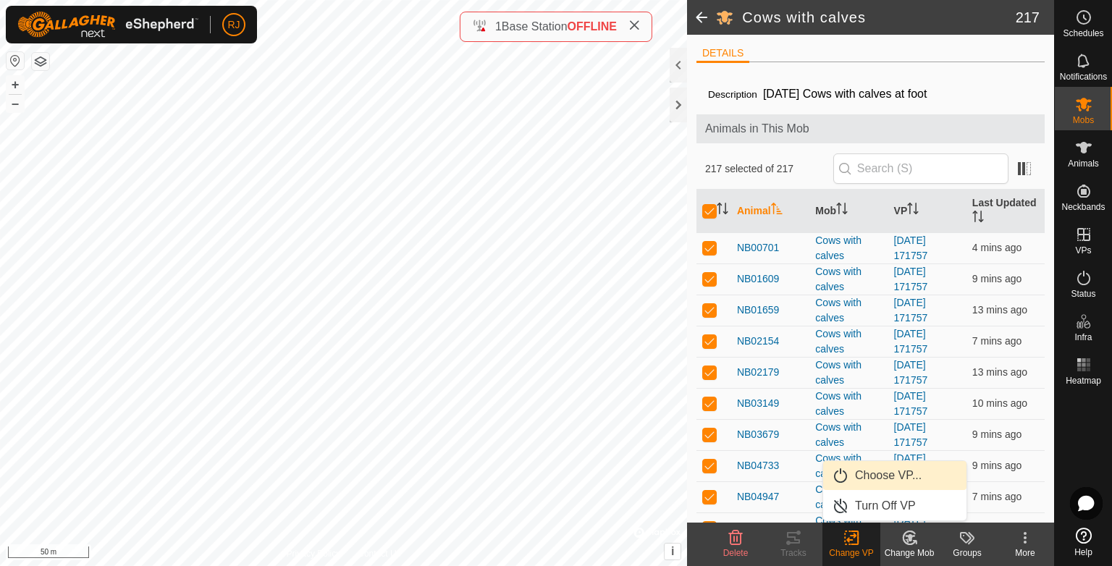
click at [860, 476] on link "Choose VP..." at bounding box center [894, 475] width 143 height 29
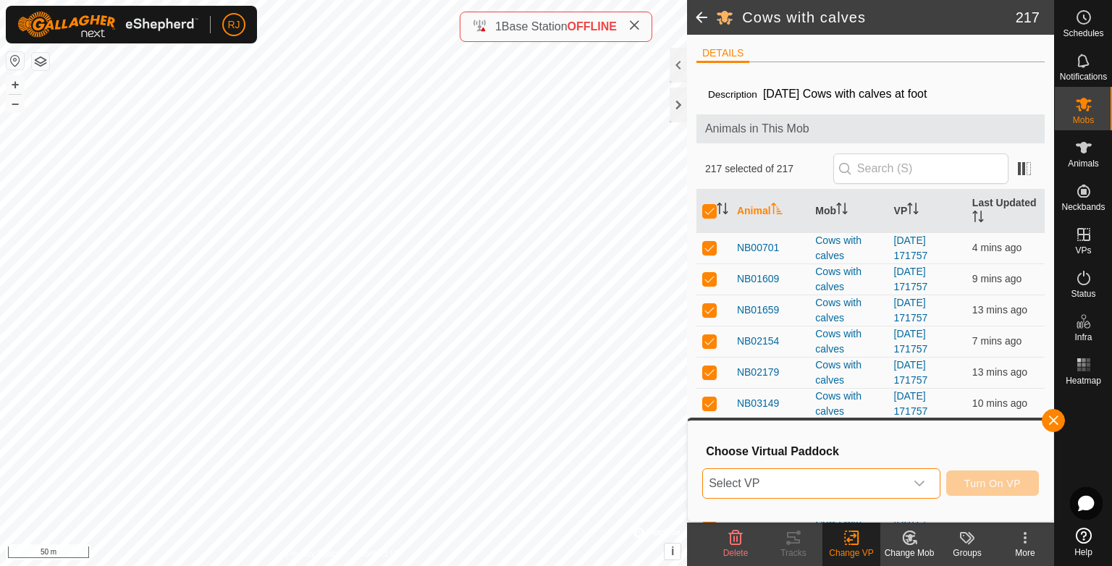
click at [787, 483] on span "Select VP" at bounding box center [804, 483] width 202 height 29
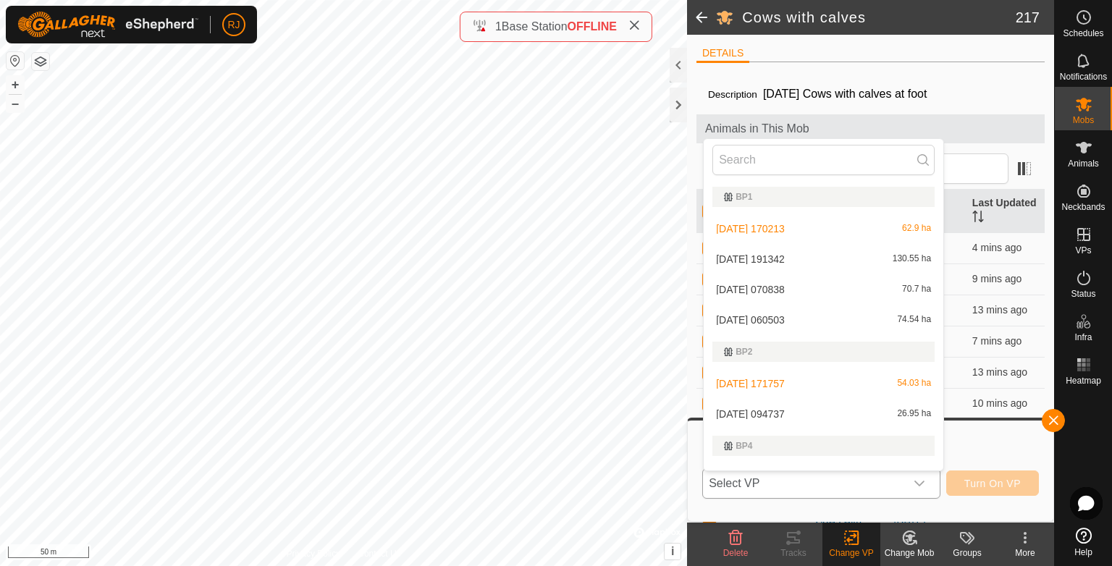
scroll to position [22, 0]
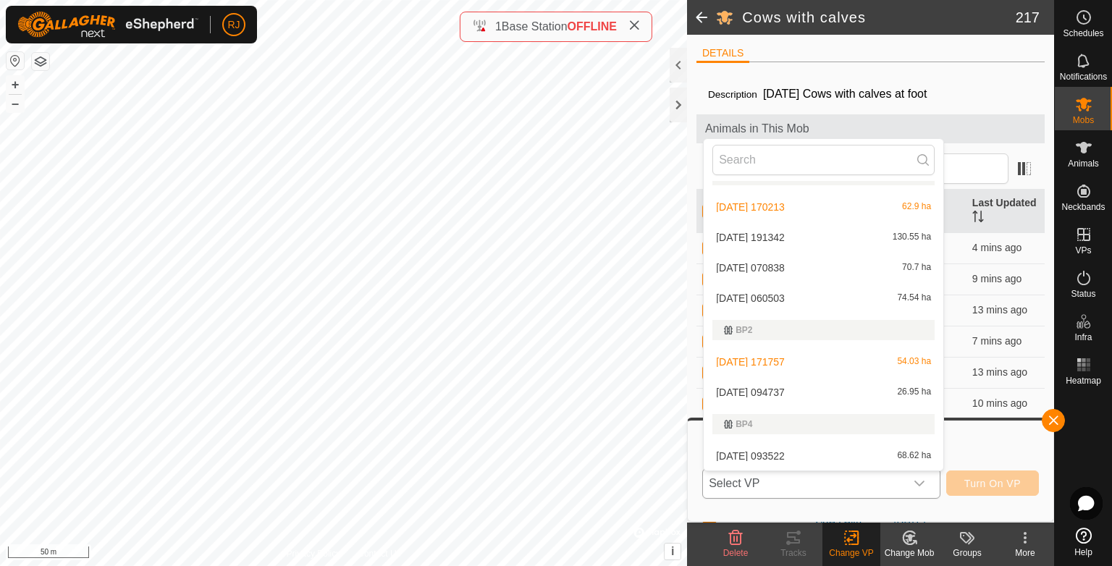
click at [768, 455] on li "2025-08-14 093522 68.62 ha" at bounding box center [823, 455] width 240 height 29
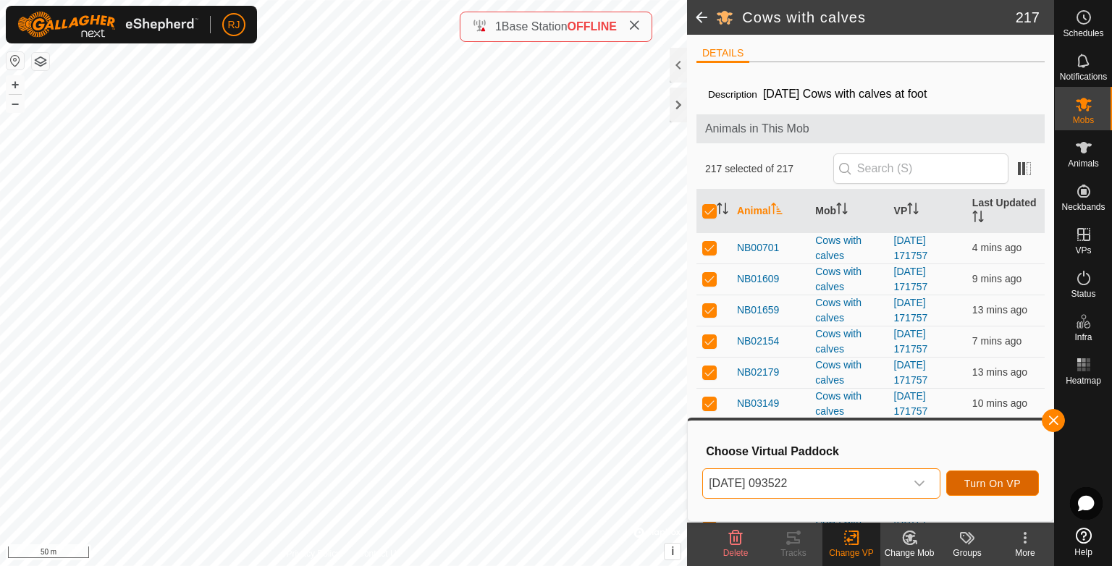
click at [1010, 481] on span "Turn On VP" at bounding box center [992, 484] width 56 height 12
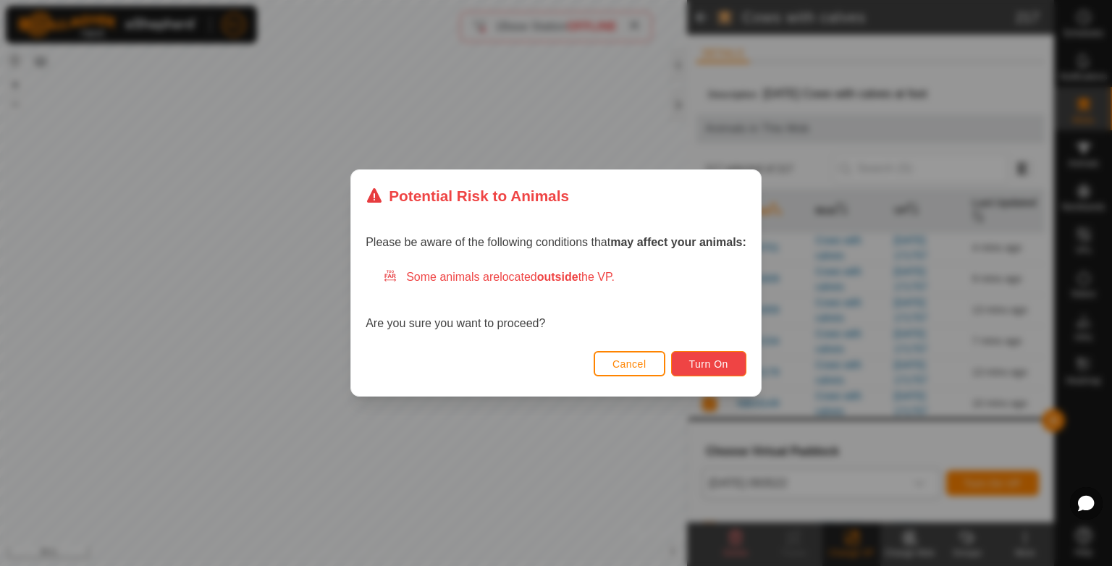
click at [711, 366] on span "Turn On" at bounding box center [708, 364] width 39 height 12
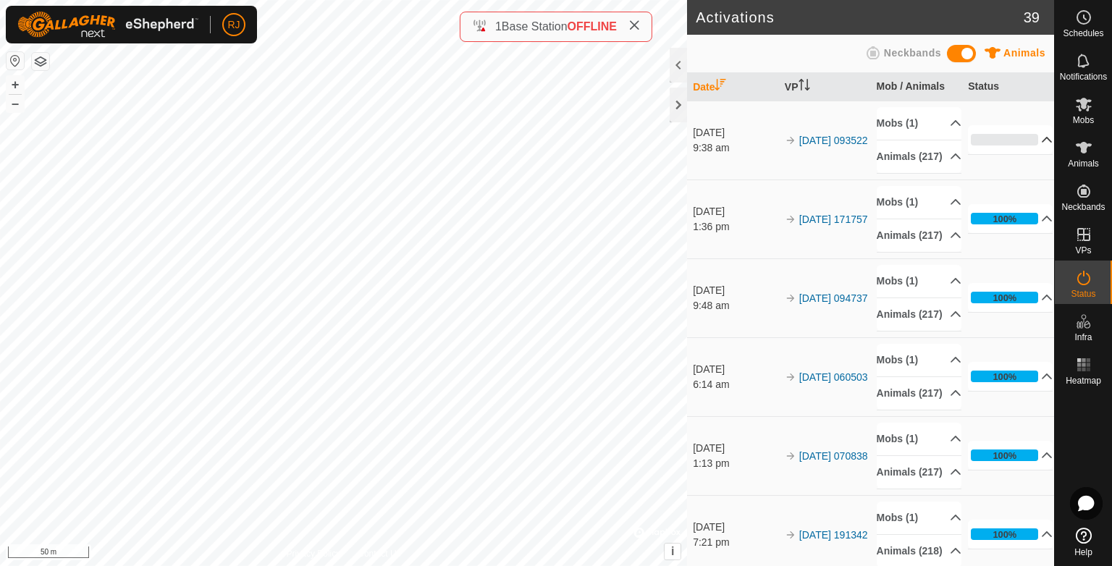
click at [1025, 144] on p-accordion-header "0%" at bounding box center [1010, 139] width 85 height 29
click at [1025, 145] on p-accordion-header "34%" at bounding box center [1010, 139] width 85 height 29
click at [1029, 145] on p-accordion-header "60%" at bounding box center [1010, 139] width 85 height 29
click at [1024, 144] on p-accordion-header "89%" at bounding box center [1010, 139] width 85 height 29
click at [1028, 146] on p-accordion-header "91%" at bounding box center [1010, 139] width 85 height 29
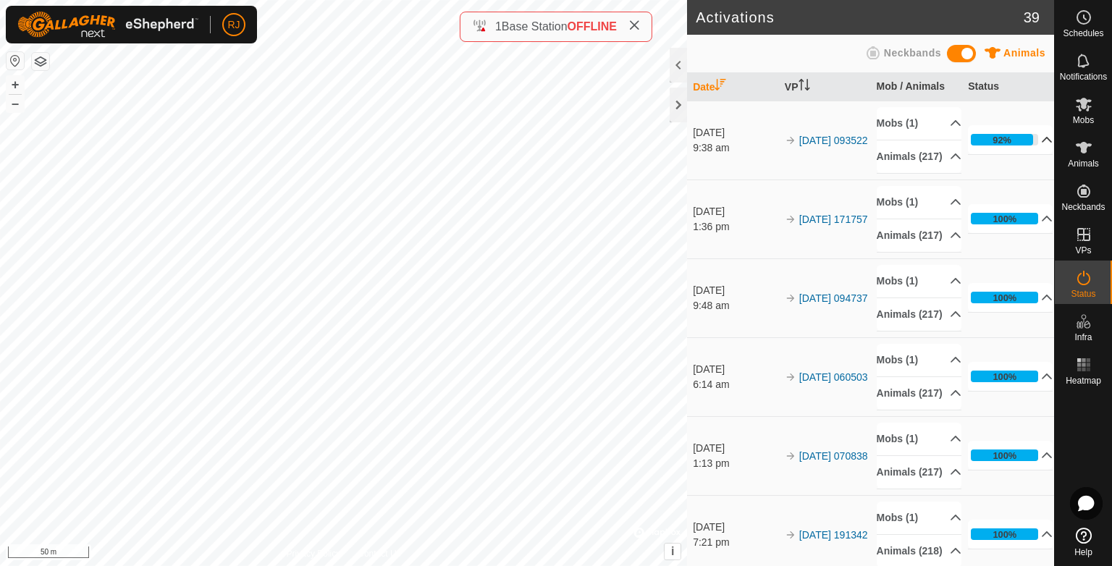
click at [1028, 146] on p-accordion-header "92%" at bounding box center [1010, 139] width 85 height 29
click at [1027, 145] on p-accordion-header "95%" at bounding box center [1010, 139] width 85 height 29
click at [1025, 144] on p-accordion-header "98%" at bounding box center [1010, 139] width 85 height 29
click at [1028, 146] on p-accordion-header "99%" at bounding box center [1010, 139] width 85 height 29
click at [1023, 145] on p-accordion-header "99%" at bounding box center [1010, 139] width 85 height 29
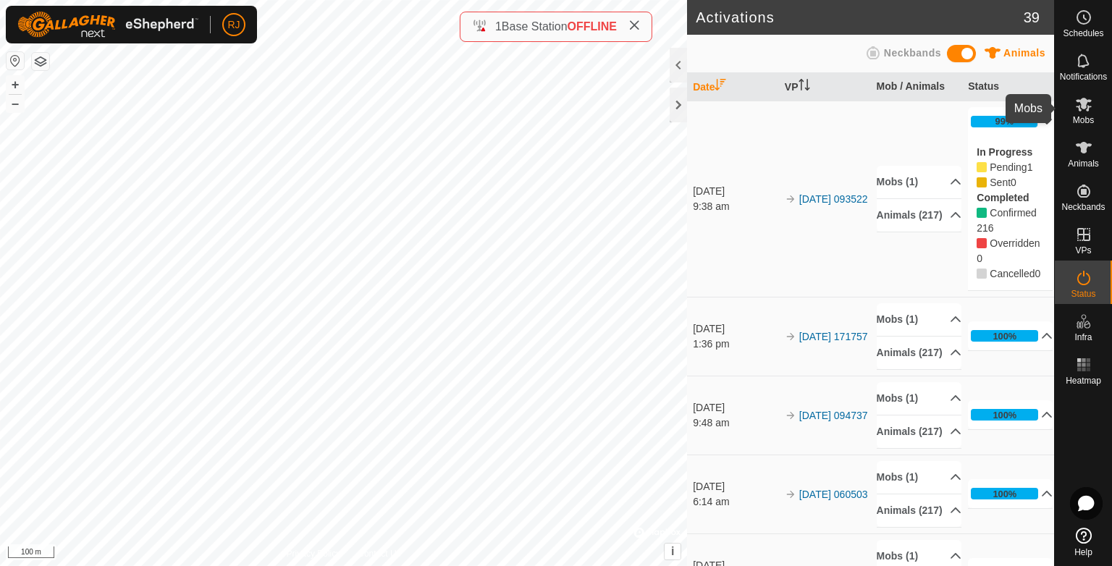
click at [1080, 109] on icon at bounding box center [1083, 104] width 17 height 17
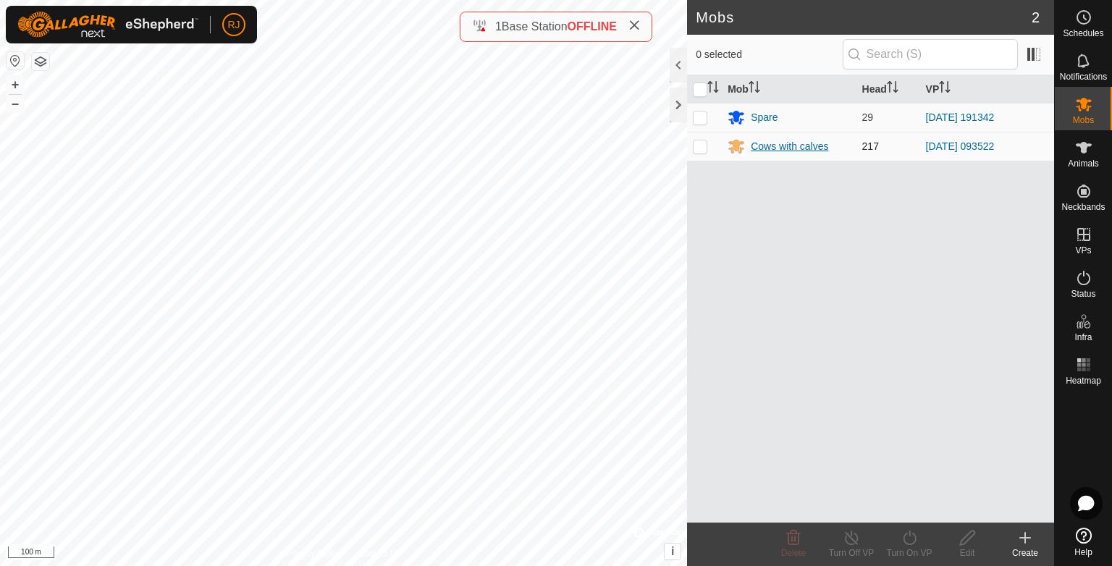
click at [784, 146] on div "Cows with calves" at bounding box center [788, 146] width 77 height 15
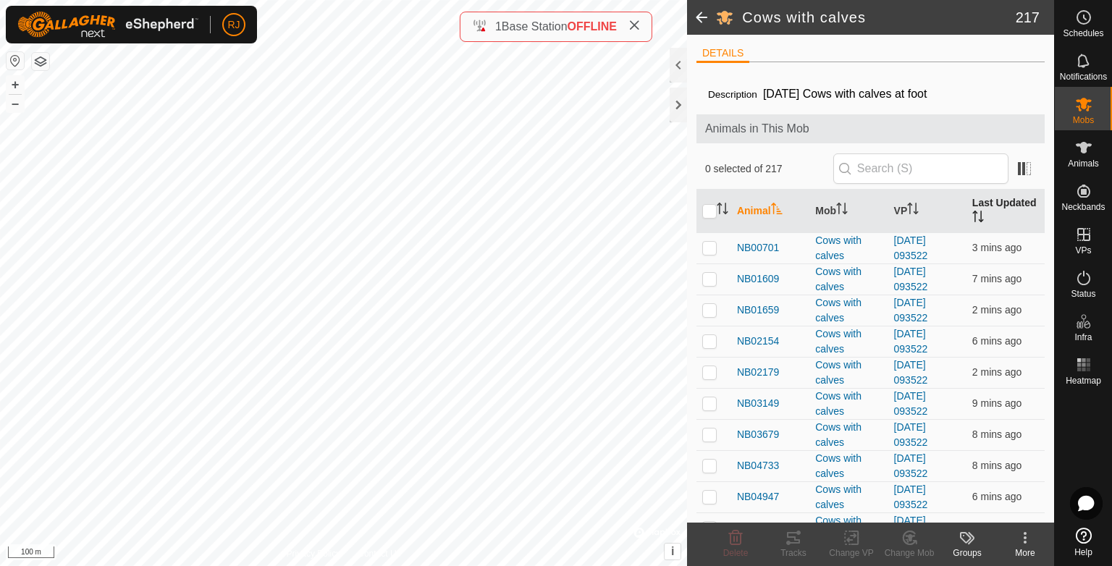
click at [972, 213] on icon "Activate to sort" at bounding box center [978, 217] width 12 height 12
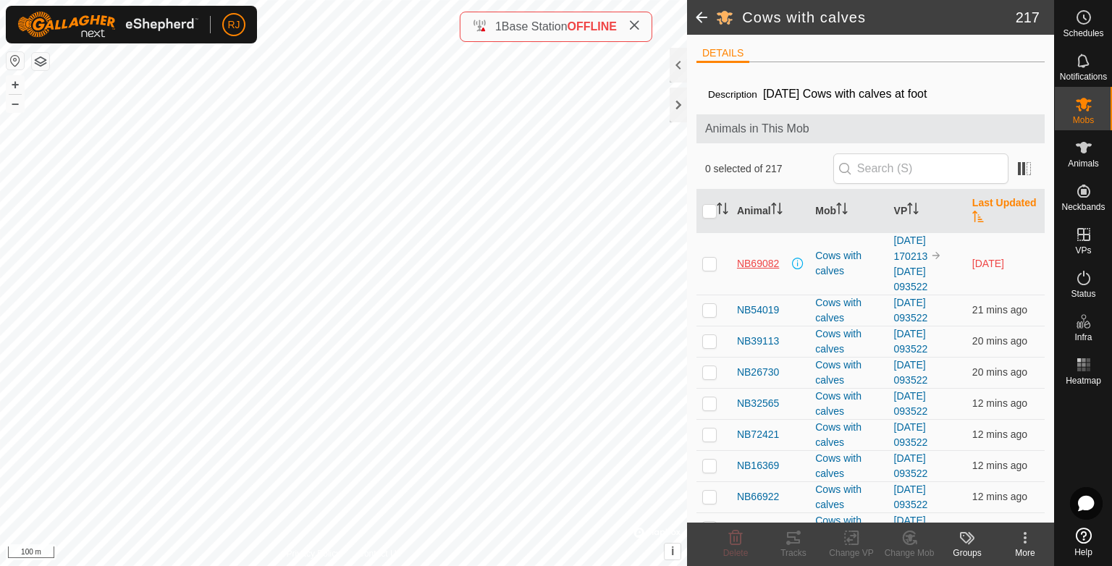
click at [756, 261] on span "NB69082" at bounding box center [758, 263] width 42 height 15
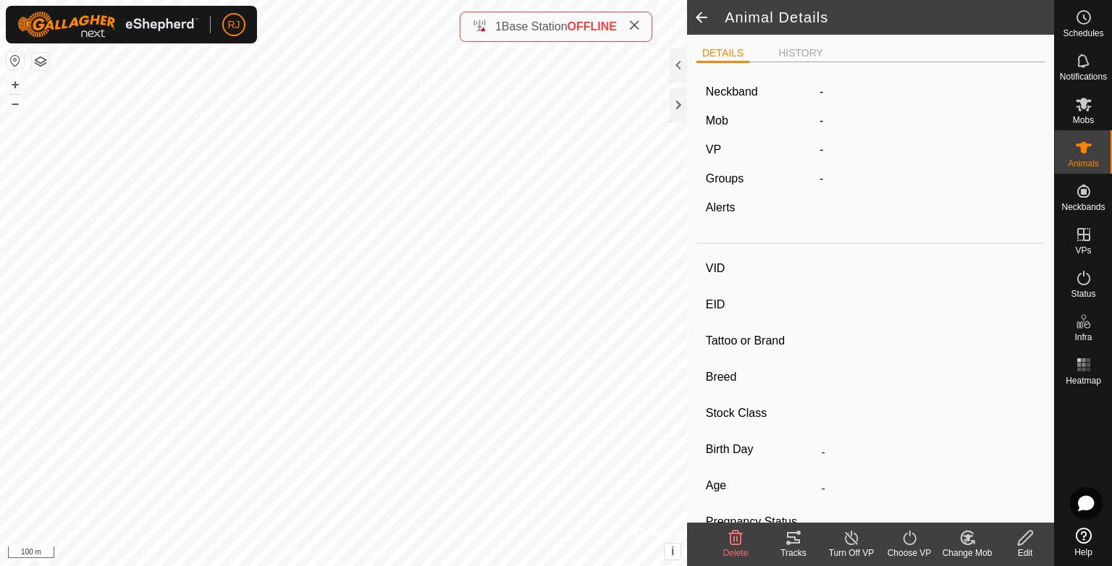
type input "NB69082"
type input "-"
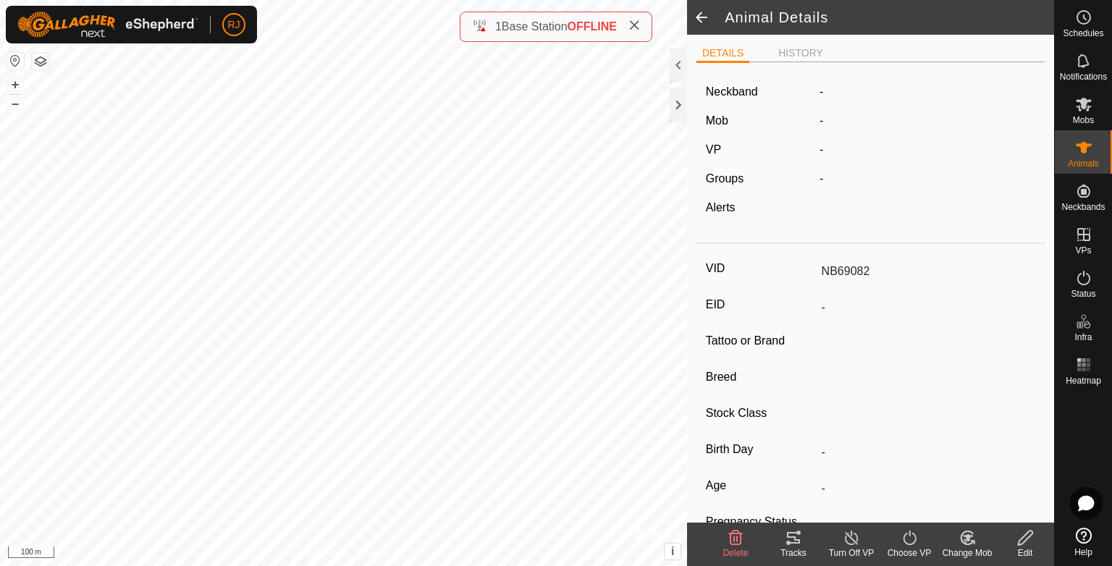
type input "-"
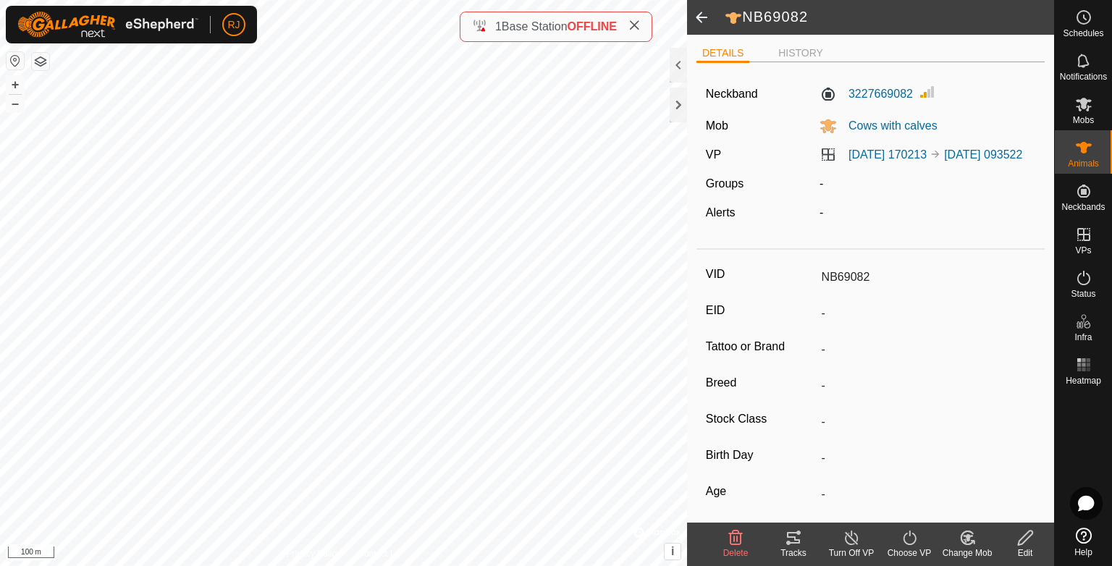
click at [698, 19] on span at bounding box center [701, 17] width 29 height 35
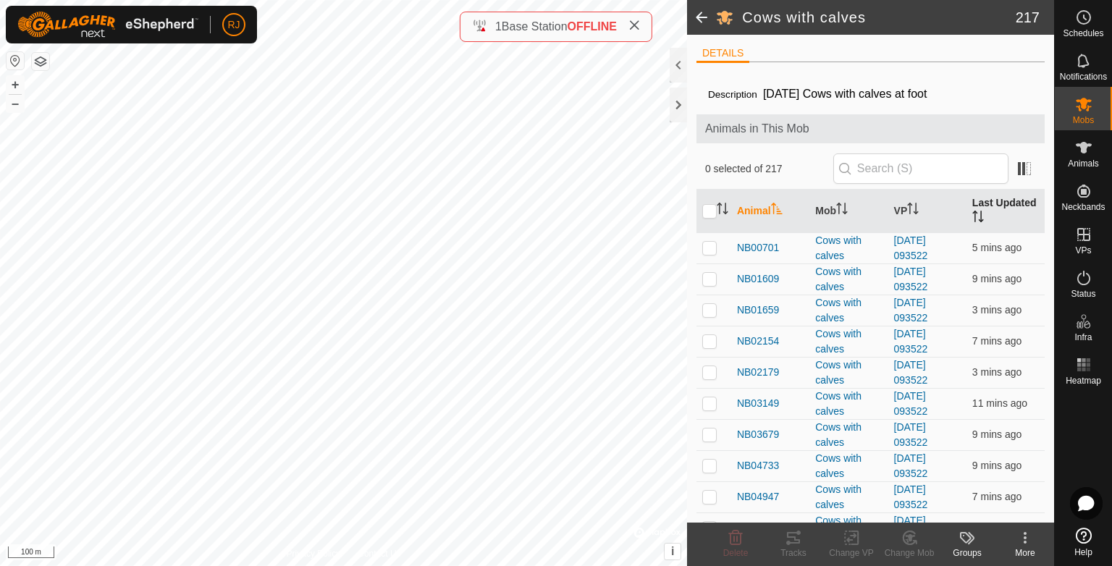
click at [986, 200] on th "Last Updated" at bounding box center [1005, 211] width 78 height 43
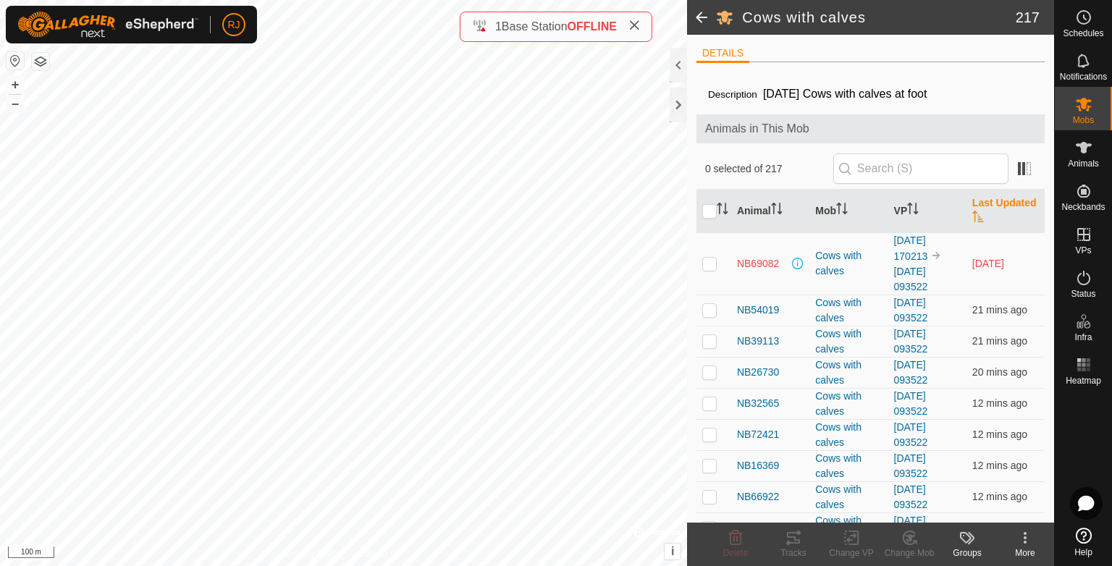
click at [709, 259] on p-checkbox at bounding box center [709, 264] width 14 height 12
checkbox input "false"
click at [707, 311] on p-checkbox at bounding box center [709, 310] width 14 height 12
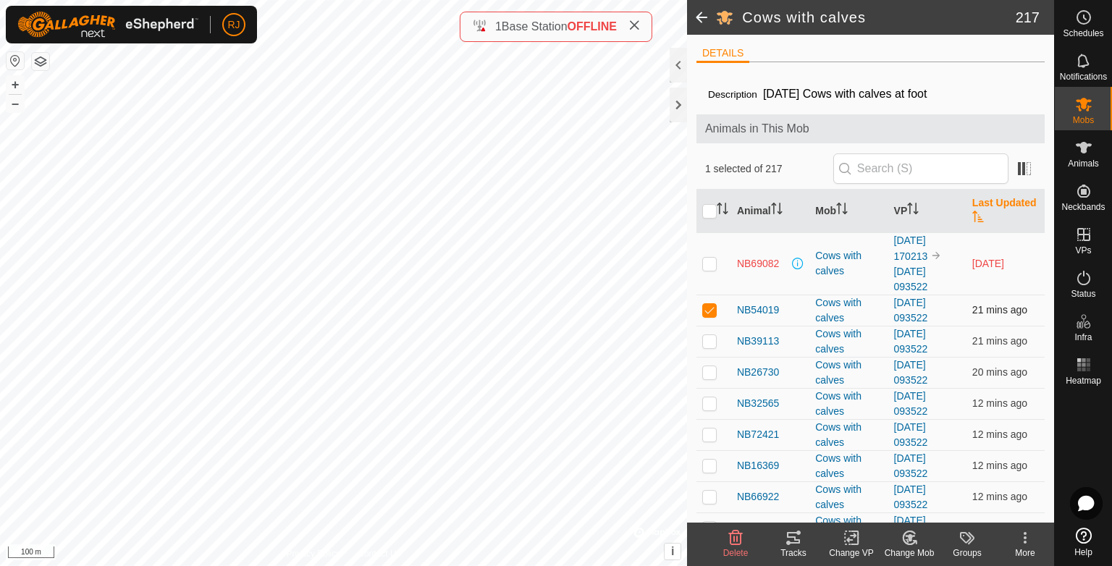
checkbox input "false"
click at [1078, 280] on icon at bounding box center [1083, 277] width 17 height 17
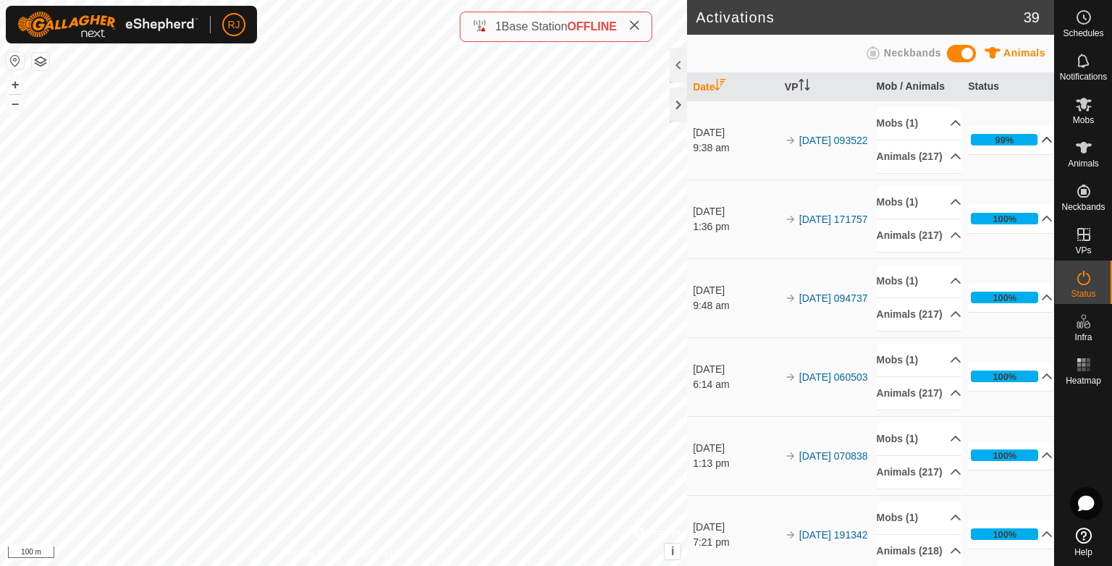
click at [1027, 144] on p-accordion-header "99%" at bounding box center [1010, 139] width 85 height 29
